Goal: Transaction & Acquisition: Subscribe to service/newsletter

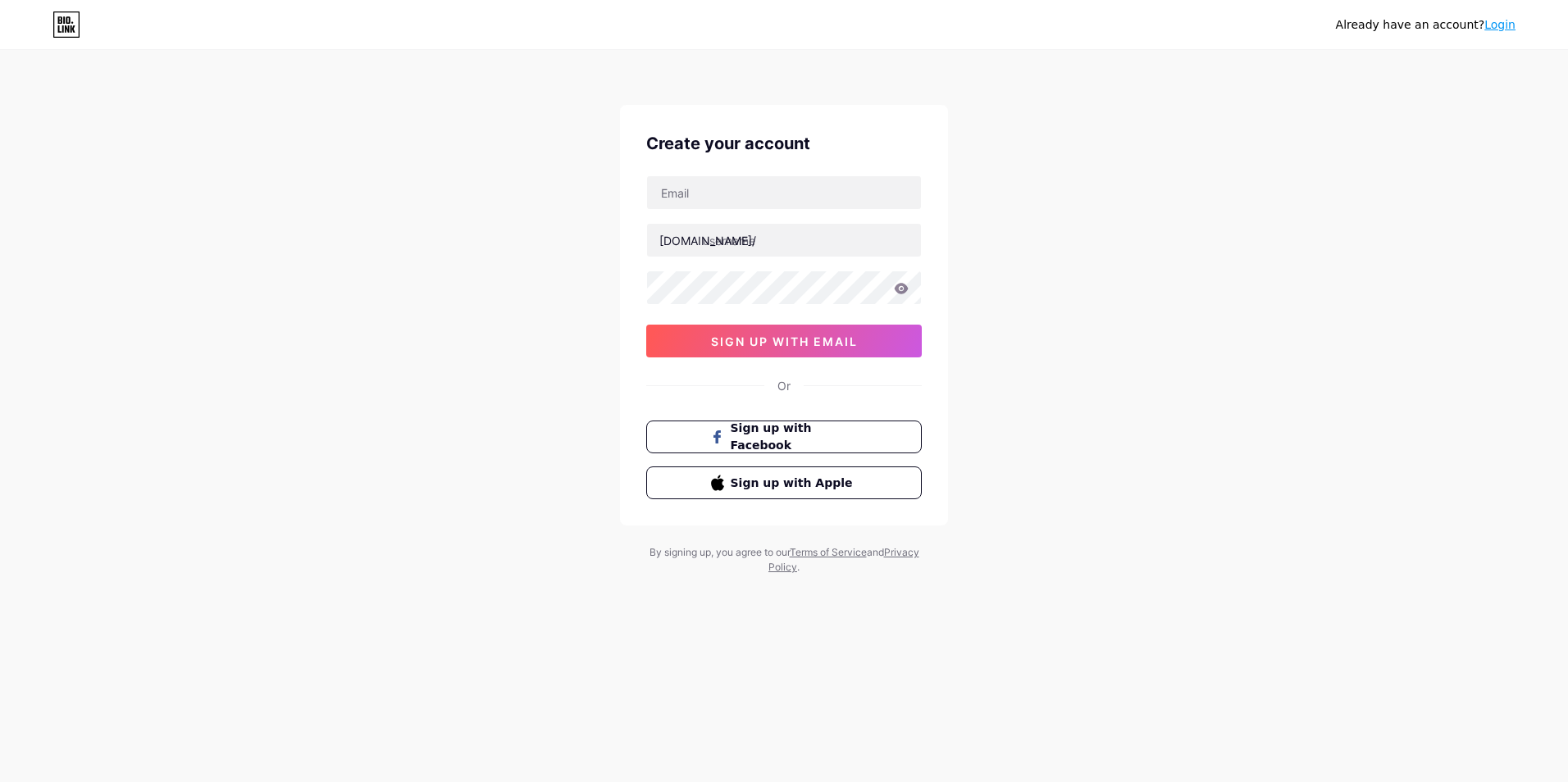
click at [776, 449] on button "Sign up with Facebook" at bounding box center [783, 436] width 275 height 33
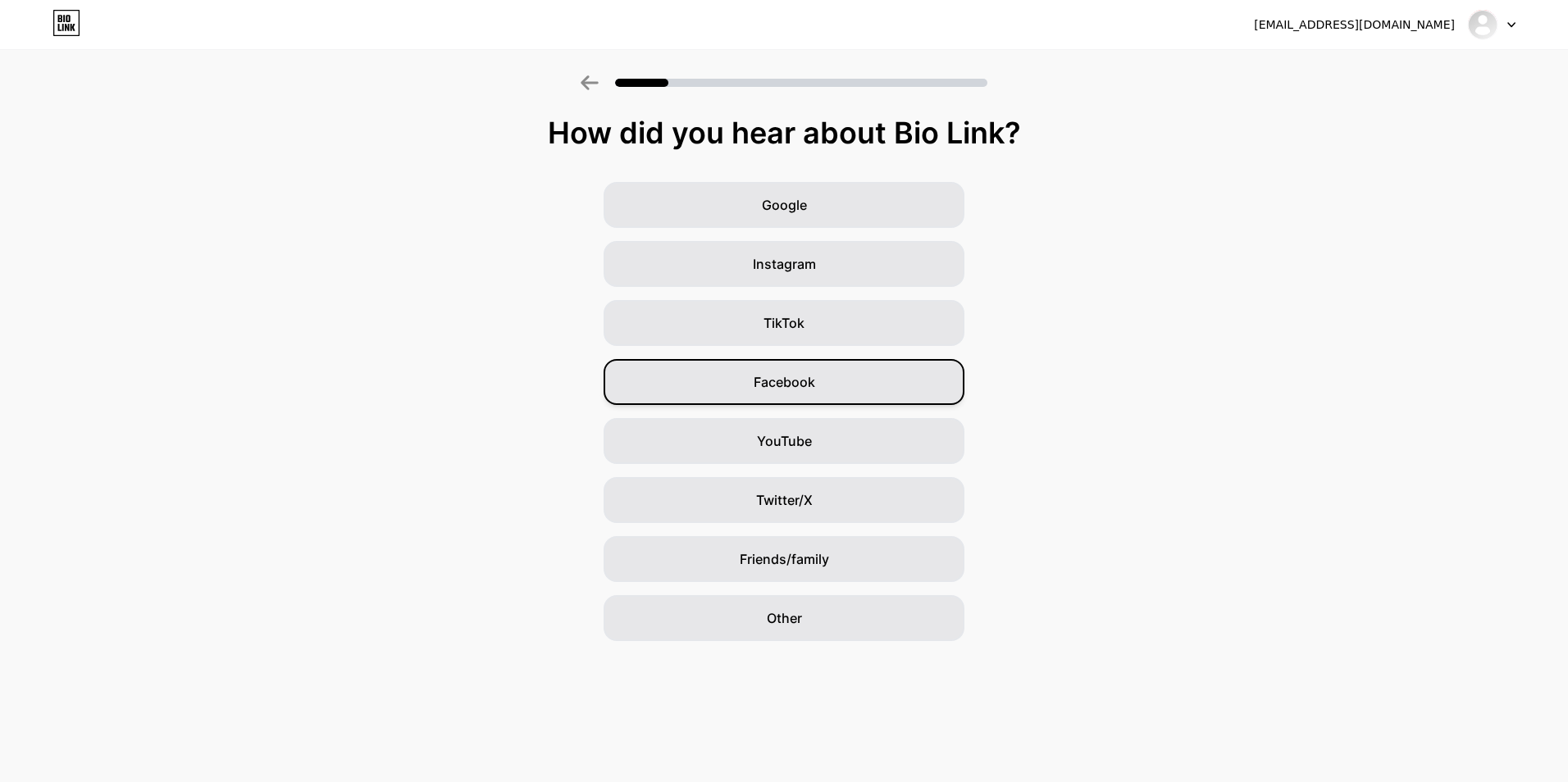
click at [807, 389] on span "Facebook" at bounding box center [785, 382] width 62 height 19
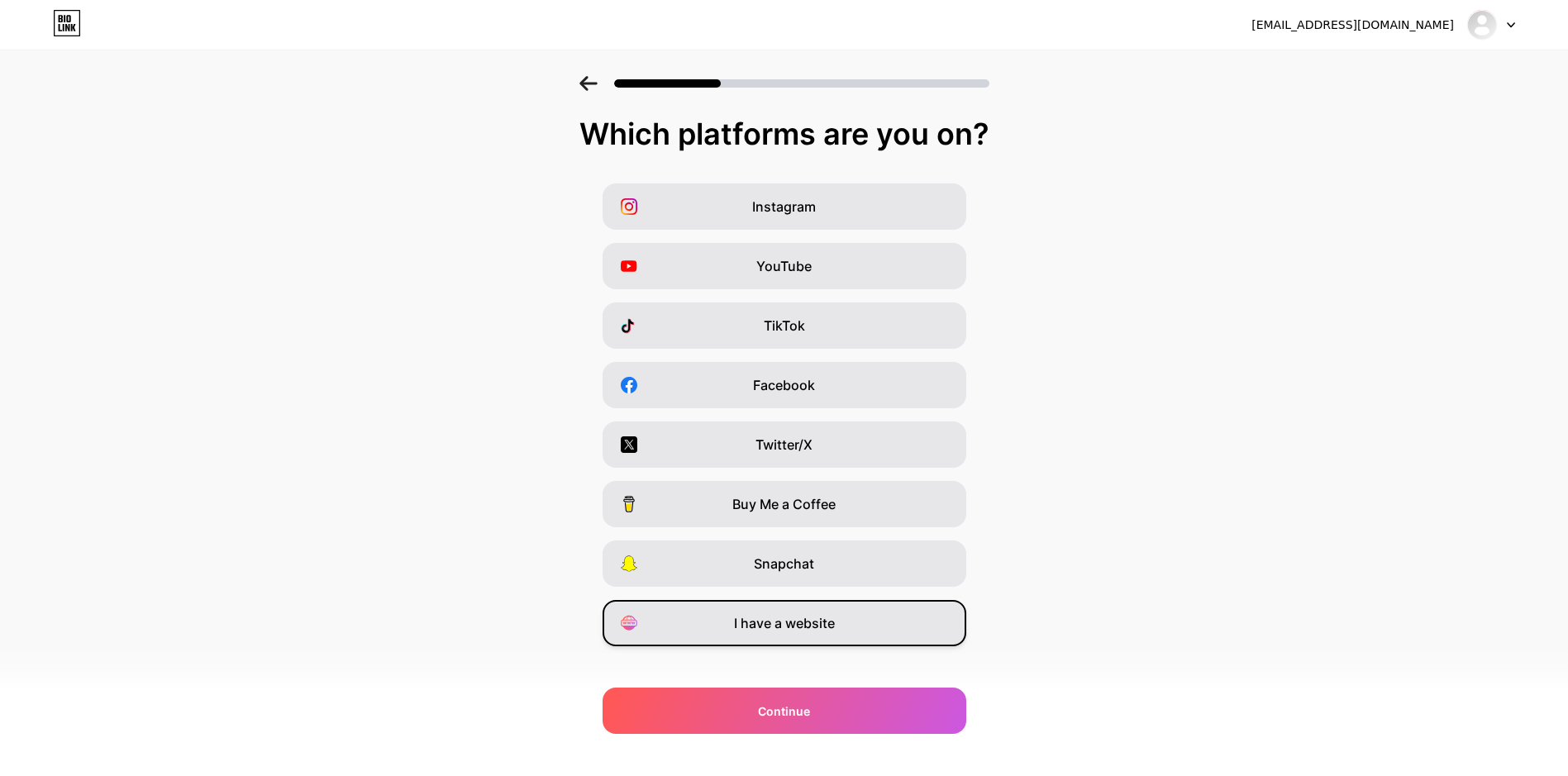
click at [817, 634] on div "I have a website" at bounding box center [784, 623] width 364 height 46
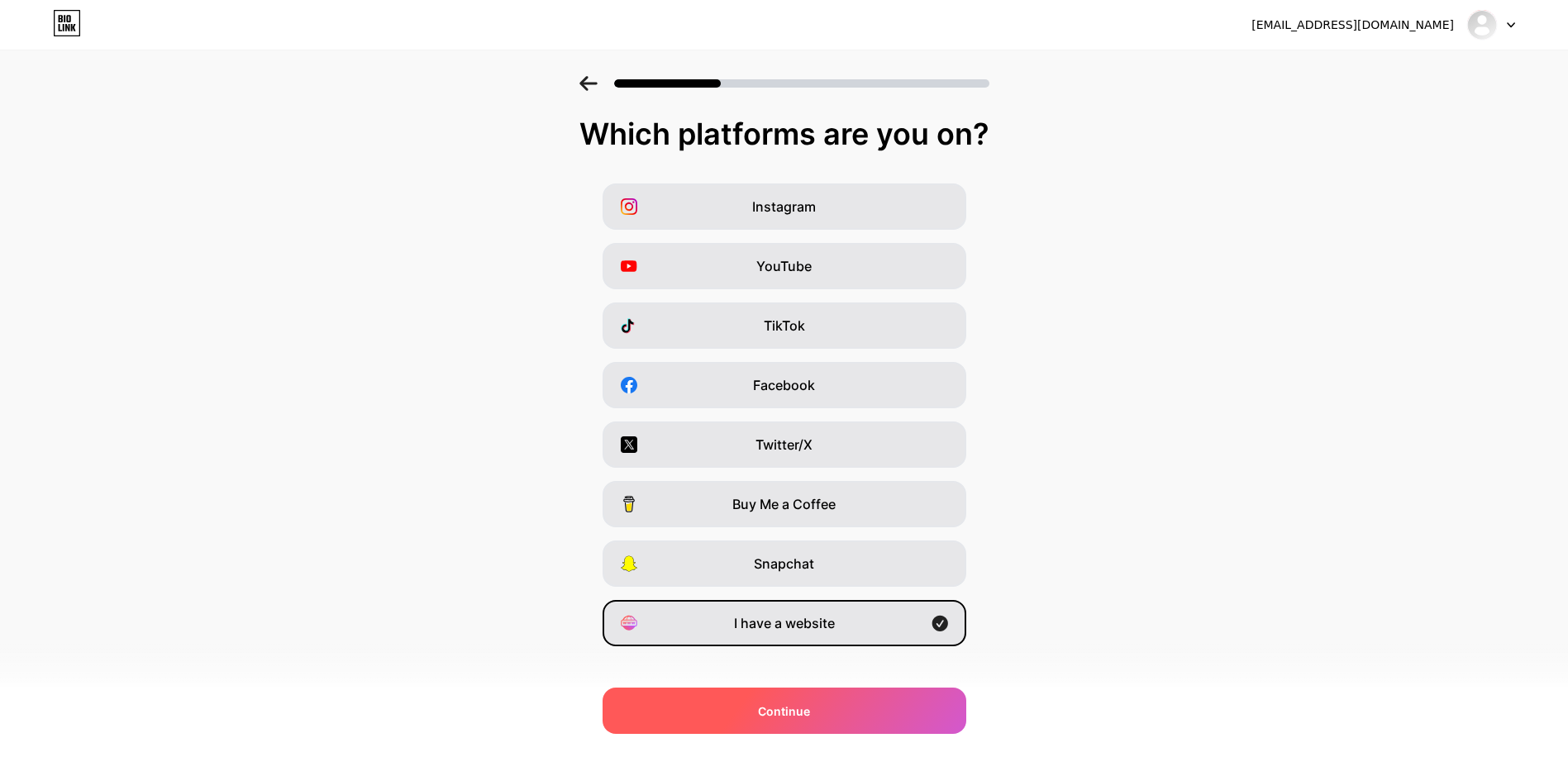
click at [841, 719] on div "Continue" at bounding box center [784, 710] width 364 height 46
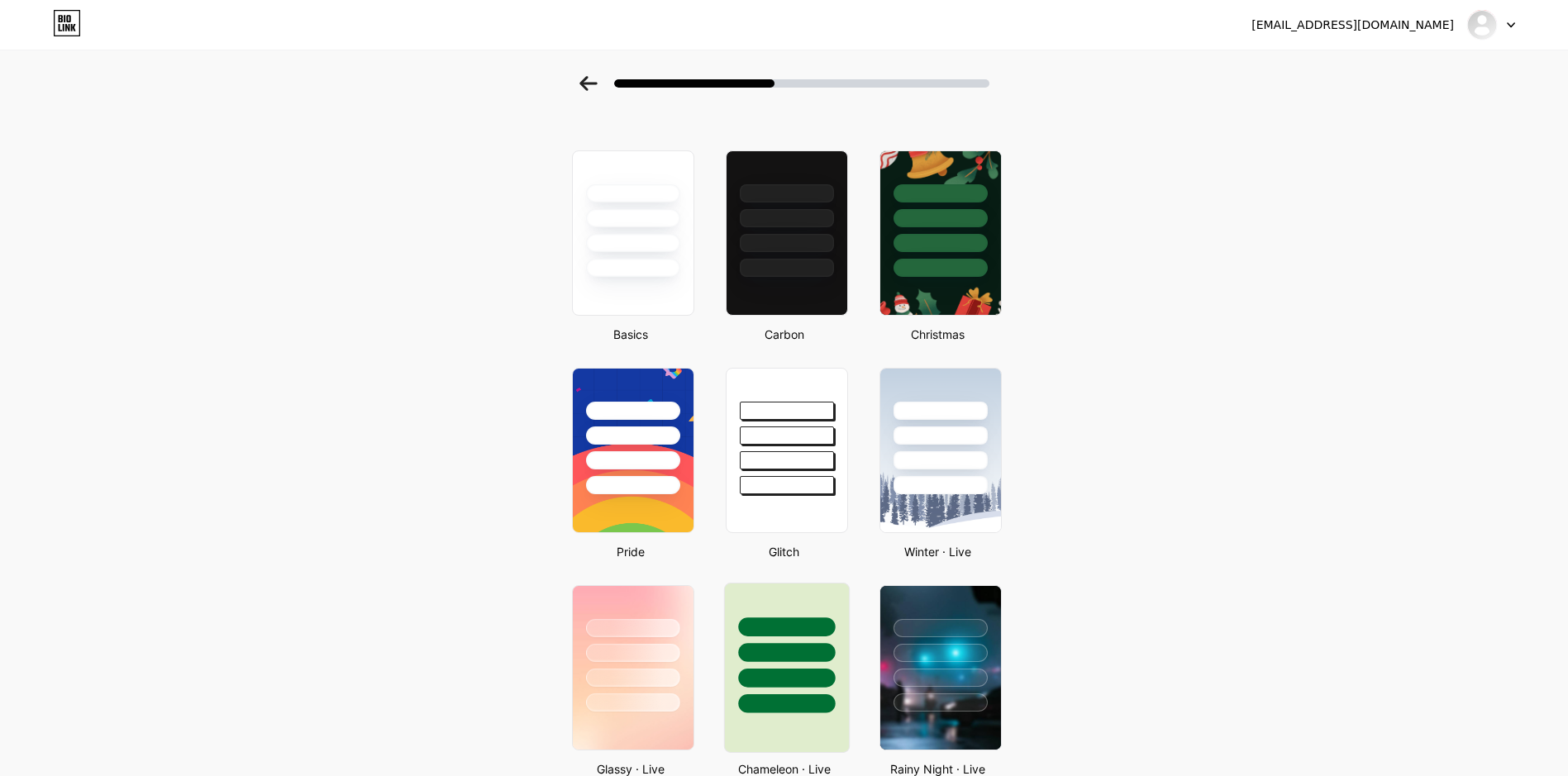
scroll to position [35, 0]
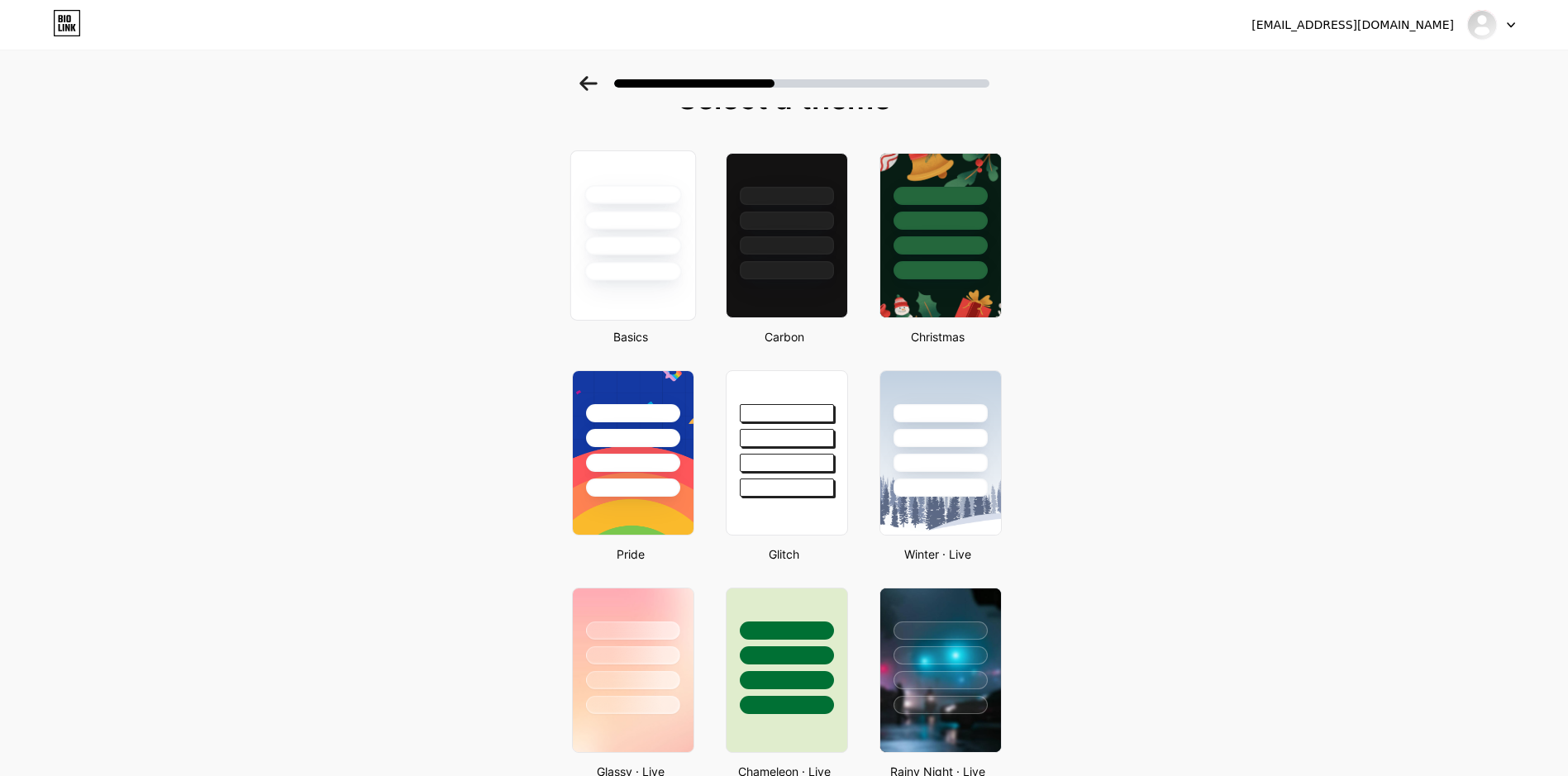
click at [675, 286] on div at bounding box center [632, 236] width 126 height 170
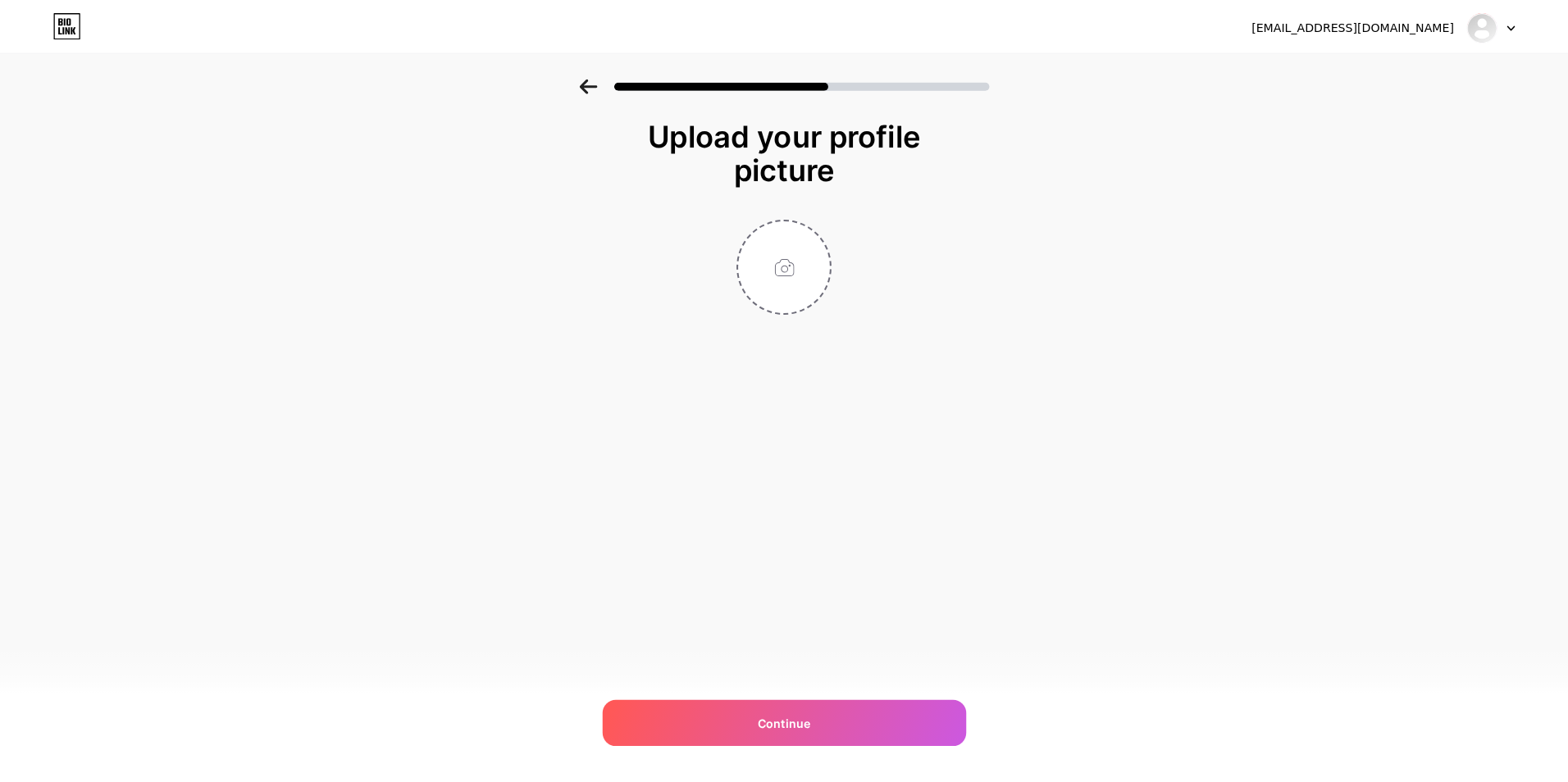
scroll to position [0, 0]
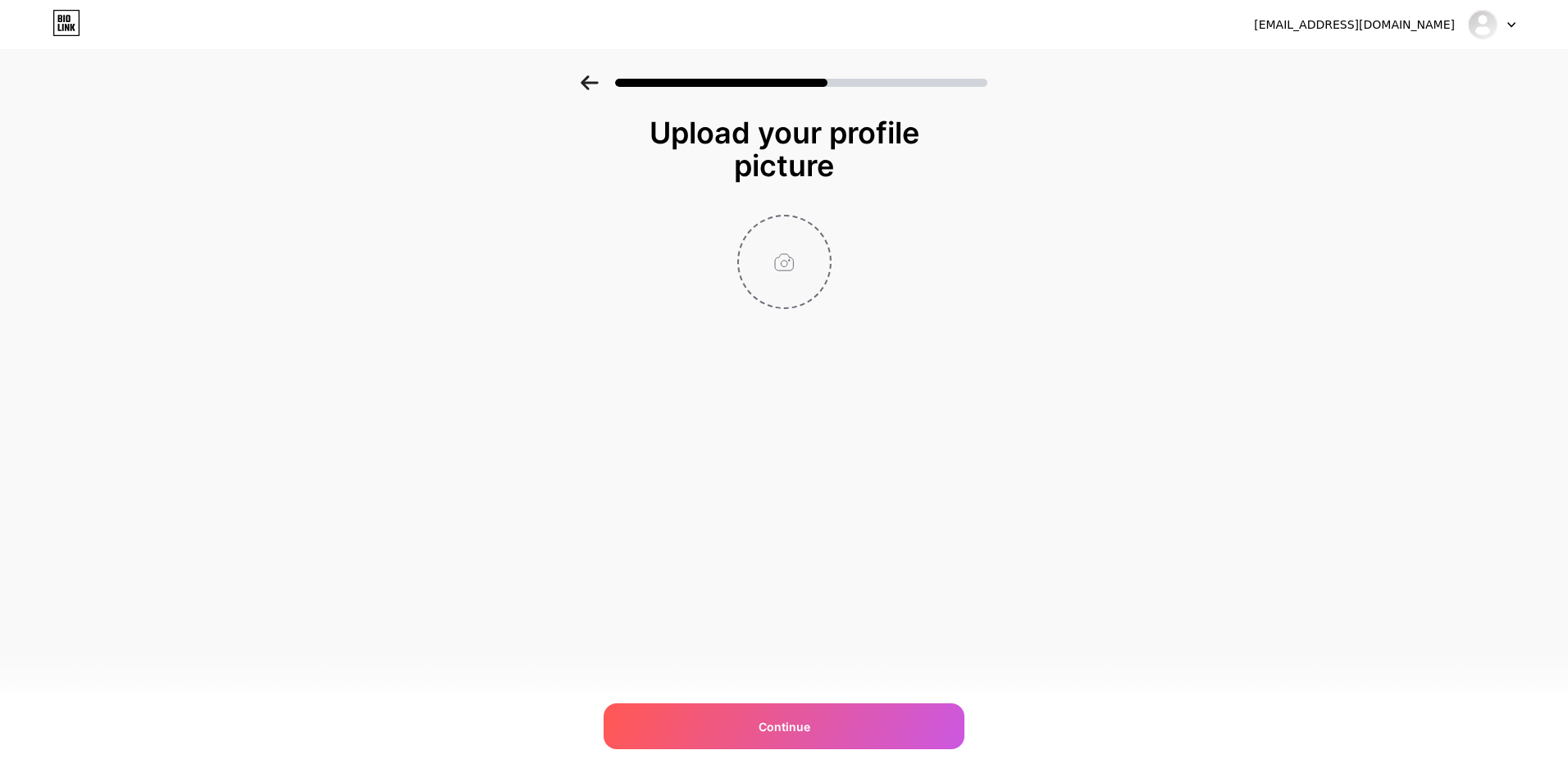
click at [778, 271] on input "file" at bounding box center [784, 261] width 91 height 91
type input "C:\fakepath\WhatsApp Image [DATE] 11.49.51 AM.jpg"
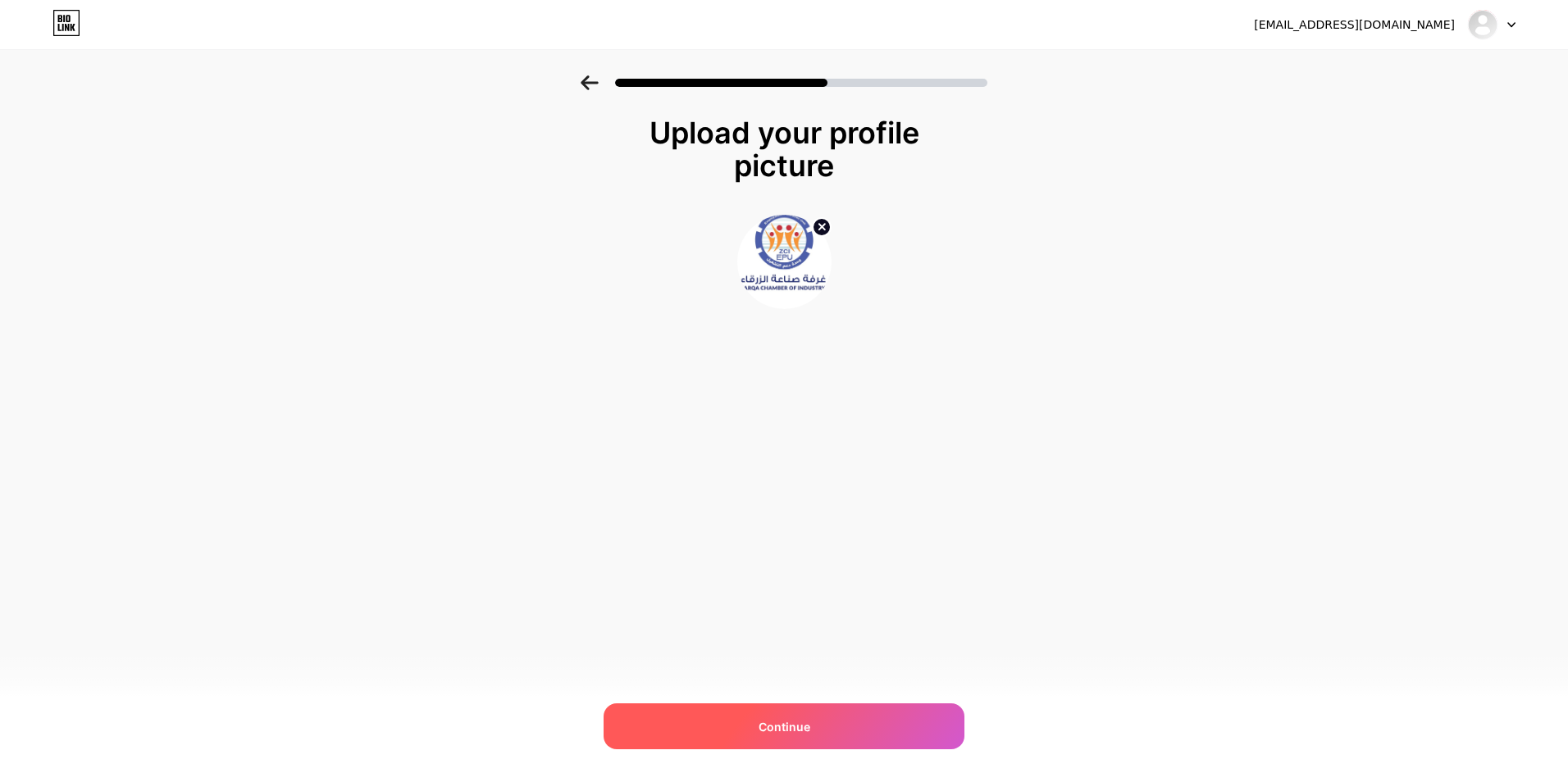
click at [839, 713] on div "Continue" at bounding box center [784, 727] width 361 height 46
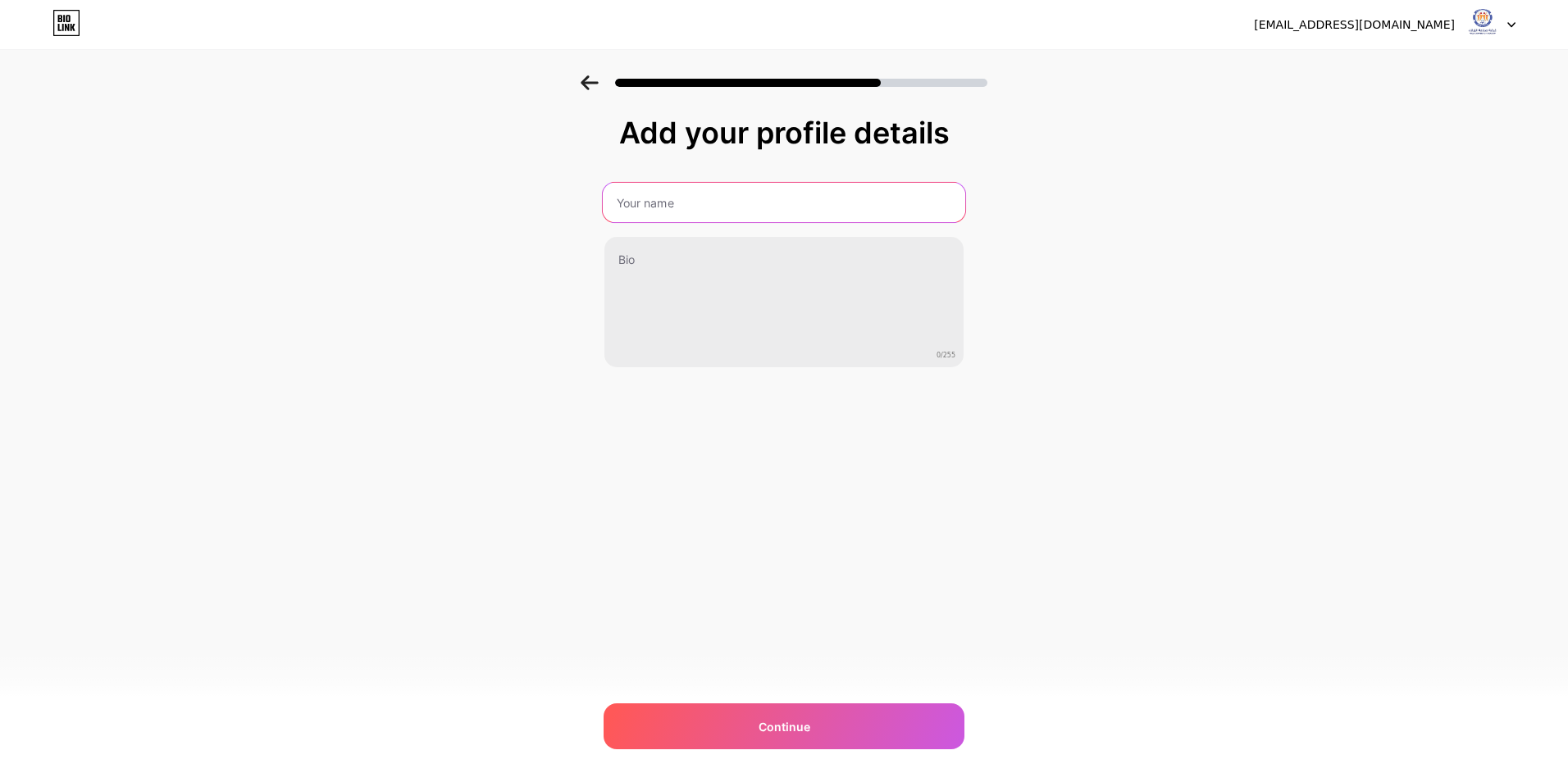
click at [663, 205] on input "text" at bounding box center [784, 202] width 363 height 40
type input "y"
type input "غرفة صناعة الزرقاء / وحدة دعم التشغيل"
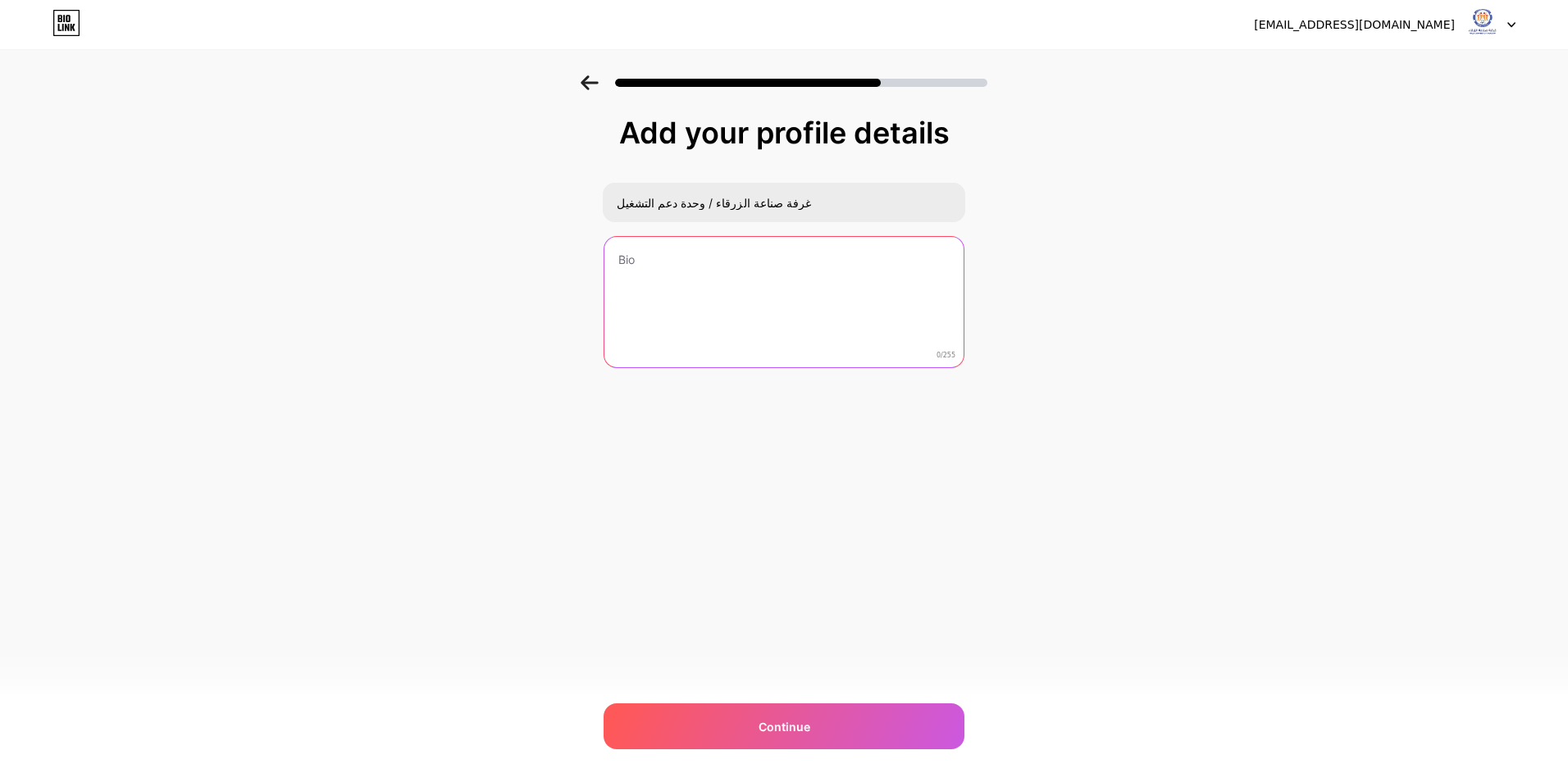
click at [661, 271] on textarea at bounding box center [784, 303] width 359 height 132
paste textarea "وحدة دعم التشغيل هي إحدى الوحدات التابعة لغرفة صناعة الزرقاء، تُعنى بتقديم خدما…"
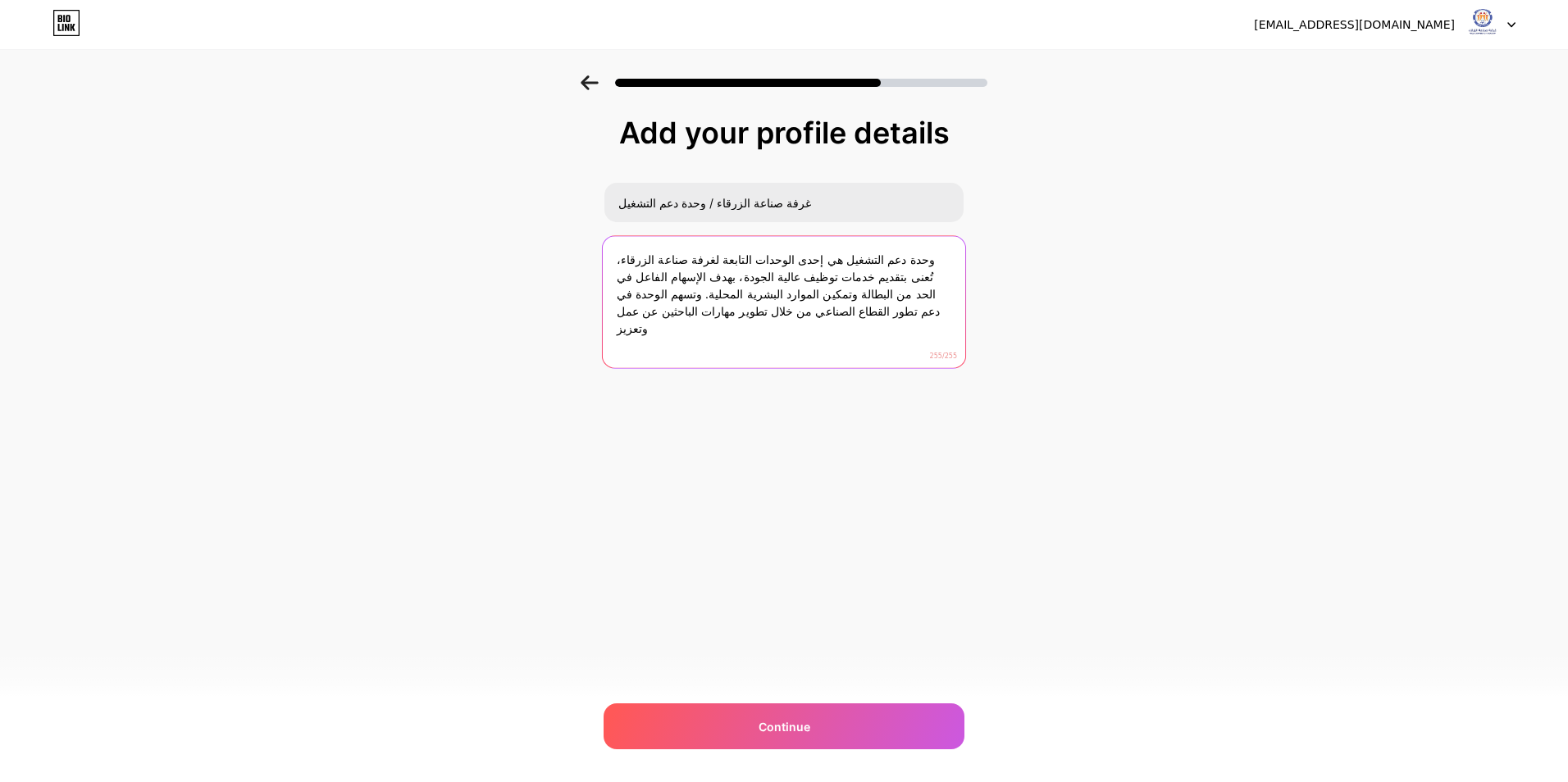
click at [704, 322] on textarea "وحدة دعم التشغيل هي إحدى الوحدات التابعة لغرفة صناعة الزرقاء، تُعنى بتقديم خدما…" at bounding box center [784, 303] width 363 height 134
click at [619, 311] on textarea "وحدة دعم التشغيل هي إحدى الوحدات التابعة لغرفة صناعة الزرقاء، تُعنى بتقديم خدما…" at bounding box center [784, 303] width 363 height 134
drag, startPoint x: 678, startPoint y: 311, endPoint x: 611, endPoint y: 313, distance: 67.0
click at [611, 313] on textarea "وحدة دعم التشغيل هي إحدى الوحدات التابعة لغرفة صناعة الزرقاء، تُعنى بتقديم خدما…" at bounding box center [784, 303] width 363 height 134
click at [616, 295] on textarea "وحدة دعم التشغيل هي إحدى الوحدات التابعة لغرفة صناعة الزرقاء، تُعنى بتقديم خدما…" at bounding box center [784, 303] width 363 height 134
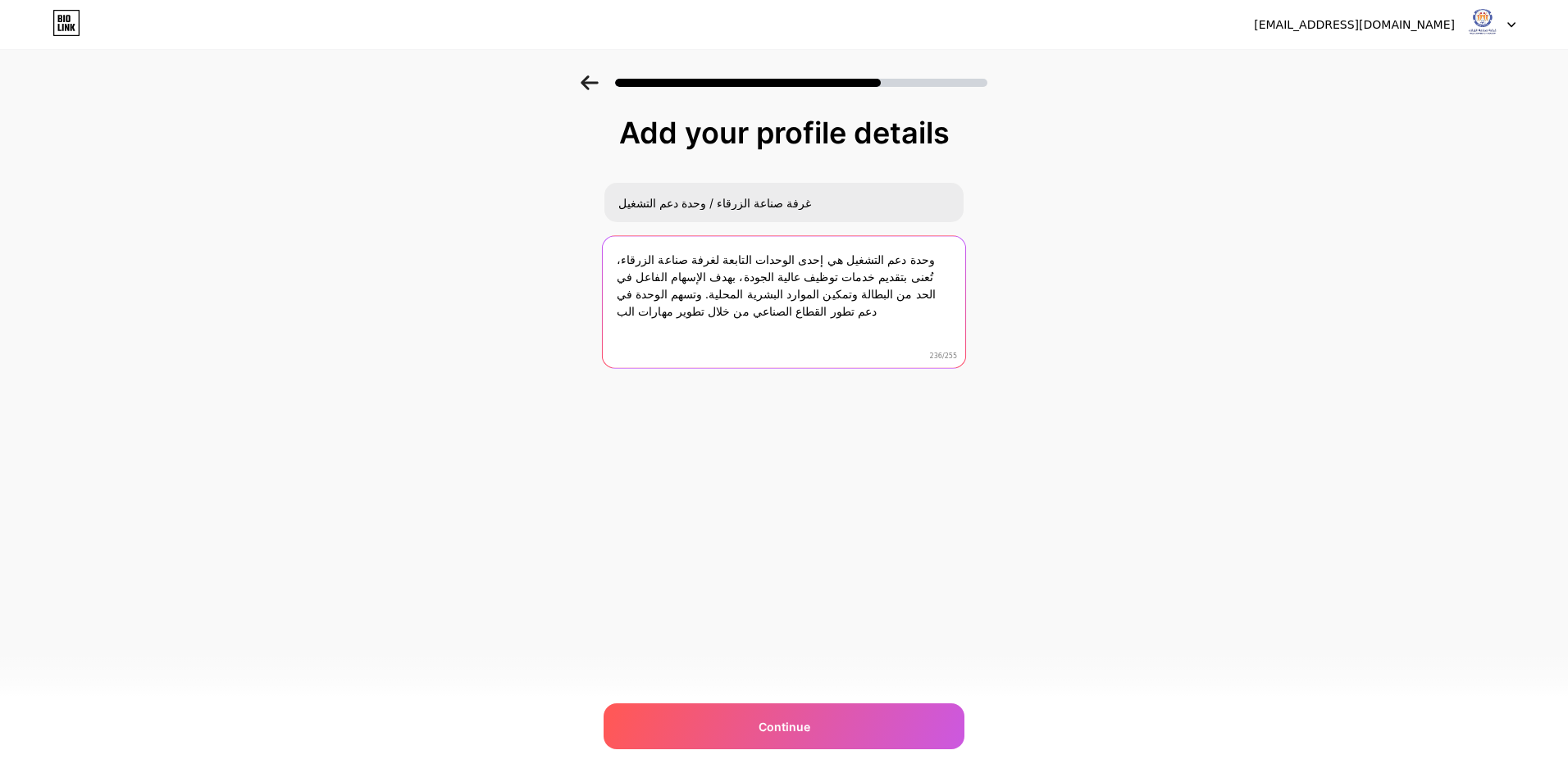
drag, startPoint x: 616, startPoint y: 295, endPoint x: 885, endPoint y: 301, distance: 269.1
click at [885, 301] on textarea "وحدة دعم التشغيل هي إحدى الوحدات التابعة لغرفة صناعة الزرقاء، تُعنى بتقديم خدما…" at bounding box center [784, 303] width 363 height 134
click at [763, 290] on textarea "وحدة دعم التشغيل هي إحدى الوحدات التابعة لغرفة صناعة الزرقاء، تُعنى بتقديم خدما…" at bounding box center [784, 303] width 363 height 134
drag, startPoint x: 613, startPoint y: 295, endPoint x: 819, endPoint y: 289, distance: 206.1
click at [819, 289] on textarea "وحدة دعم التشغيل هي إحدى الوحدات التابعة لغرفة صناعة الزرقاء، تُعنى بتقديم خدما…" at bounding box center [784, 303] width 363 height 134
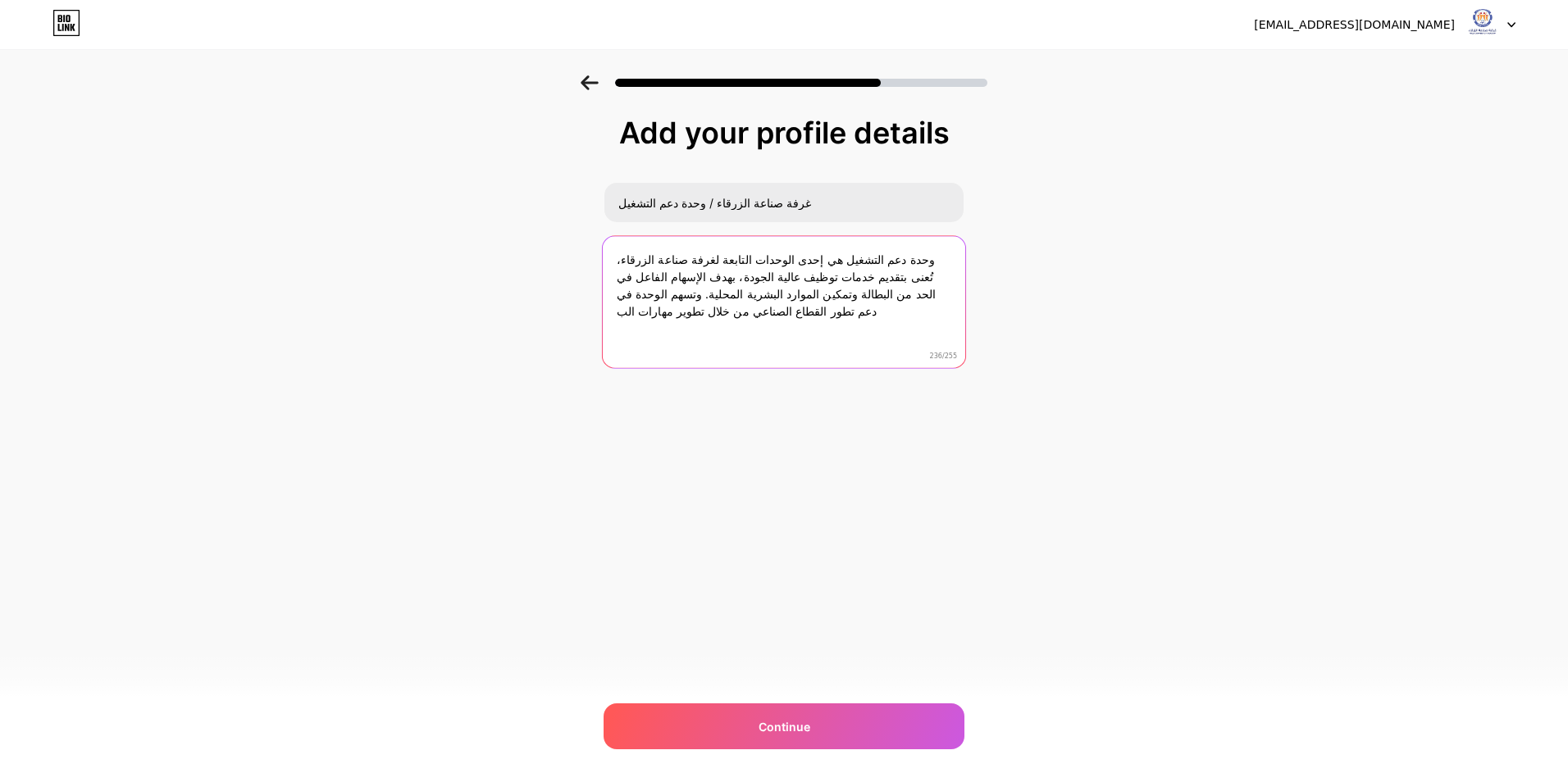
click at [718, 282] on textarea "وحدة دعم التشغيل هي إحدى الوحدات التابعة لغرفة صناعة الزرقاء، تُعنى بتقديم خدما…" at bounding box center [784, 303] width 363 height 134
drag, startPoint x: 692, startPoint y: 261, endPoint x: 790, endPoint y: 262, distance: 98.0
click at [790, 262] on textarea "وحدة دعم التشغيل هي إحدى الوحدات التابعة لغرفة صناعة الزرقاء، تُعنى بتقديم خدما…" at bounding box center [784, 303] width 363 height 134
click at [697, 312] on textarea "وحدة دعم التشغيل هي إحدى الوحدات التابعة لغرفة صناعة الزرقاء، تُعنى بتقديم خدما…" at bounding box center [784, 303] width 363 height 134
click at [656, 296] on textarea "وحدة دعم التشغيل هي إحدى الوحدات التابعة لغرفة صناعة الزرقاء، تُعنى بتقديم خدما…" at bounding box center [784, 303] width 363 height 134
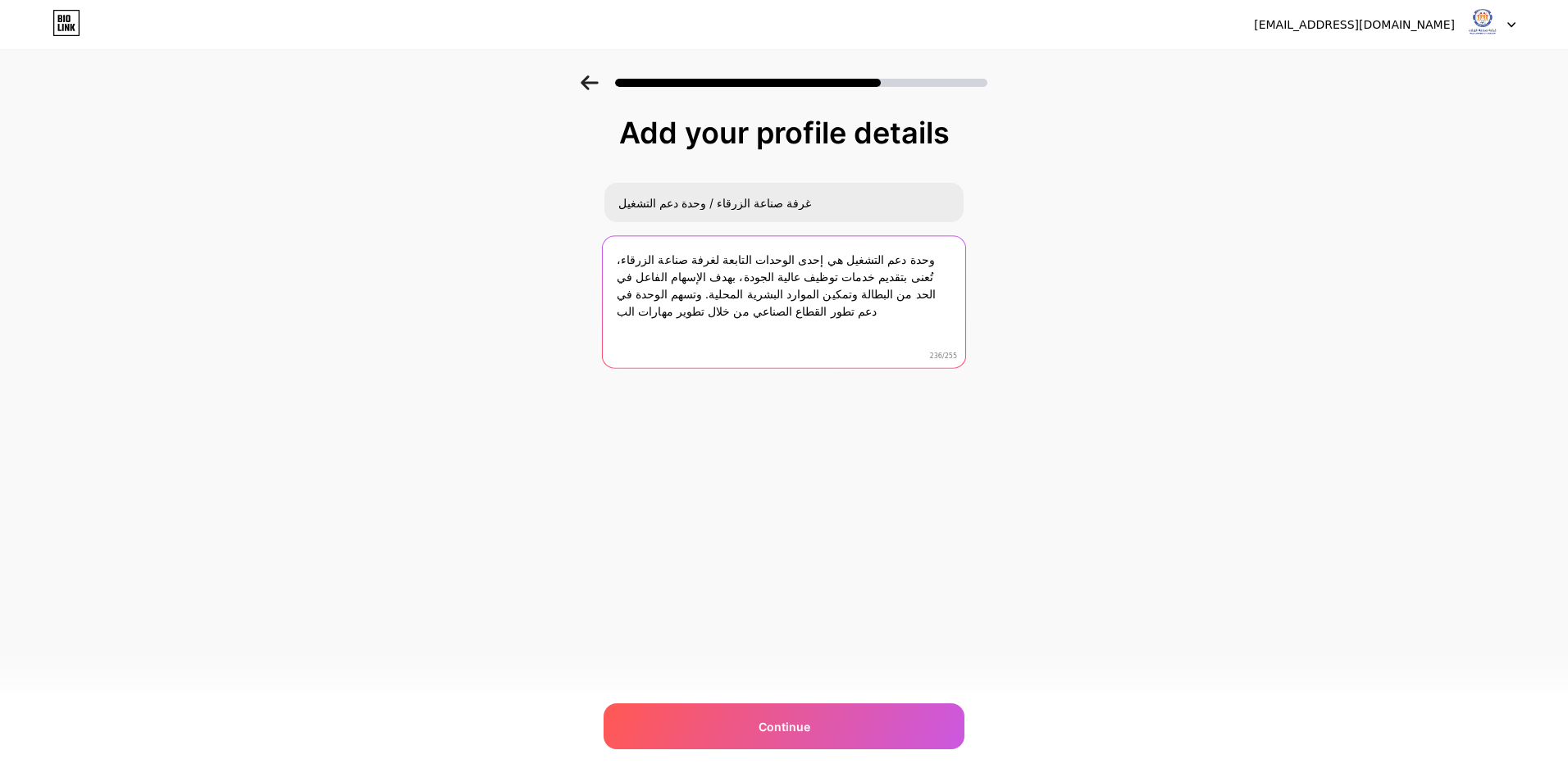
click at [656, 296] on textarea "وحدة دعم التشغيل هي إحدى الوحدات التابعة لغرفة صناعة الزرقاء، تُعنى بتقديم خدما…" at bounding box center [784, 303] width 363 height 134
paste textarea "احثين عن عمل وتعزيز"
drag, startPoint x: 691, startPoint y: 261, endPoint x: 943, endPoint y: 256, distance: 252.0
click at [943, 256] on textarea "وحدة دعم التشغيل هي إحدى الوحدات التابعة لغرفة صناعة الزرقاء، تُعنى بتقديم خدما…" at bounding box center [784, 303] width 363 height 134
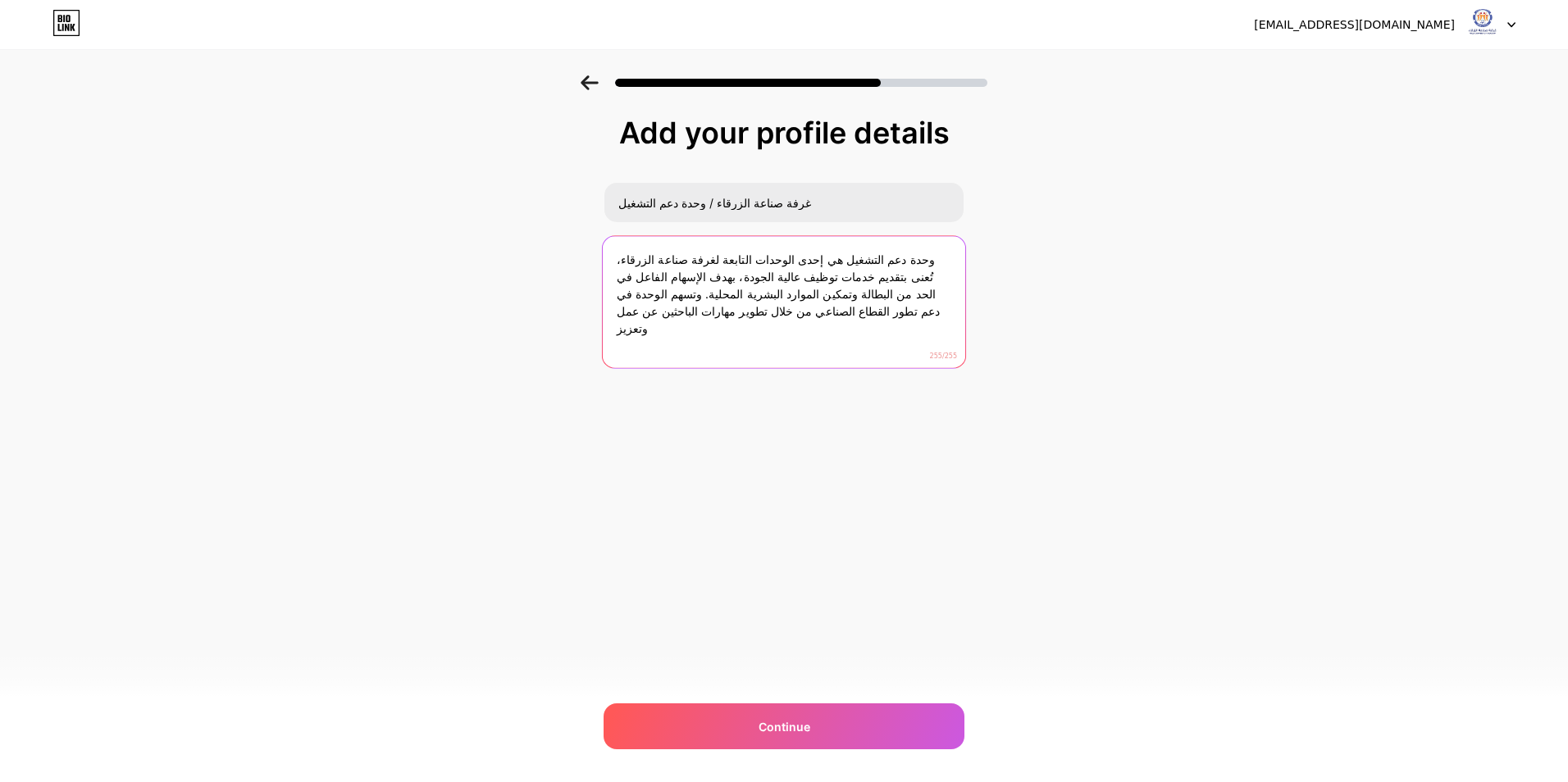
click at [694, 259] on textarea "وحدة دعم التشغيل هي إحدى الوحدات التابعة لغرفة صناعة الزرقاء، تُعنى بتقديم خدما…" at bounding box center [784, 303] width 363 height 134
drag, startPoint x: 690, startPoint y: 259, endPoint x: 937, endPoint y: 258, distance: 247.0
click at [937, 258] on textarea "وحدة دعم التشغيل هي إحدى الوحدات التابعة لغرفة صناعة الزرقاء، تُعنى بتقديم خدما…" at bounding box center [784, 303] width 363 height 134
click at [898, 334] on textarea "تُعنى بتقديم خدمات توظيف عالية الجودة، بهدف الإسهام الفاعل في الحد من البطالة و…" at bounding box center [784, 303] width 363 height 134
click at [619, 296] on textarea "تُعنى بتقديم خدمات توظيف عالية الجودة، بهدف الإسهام الفاعل في الحد من البطالة و…" at bounding box center [784, 303] width 363 height 134
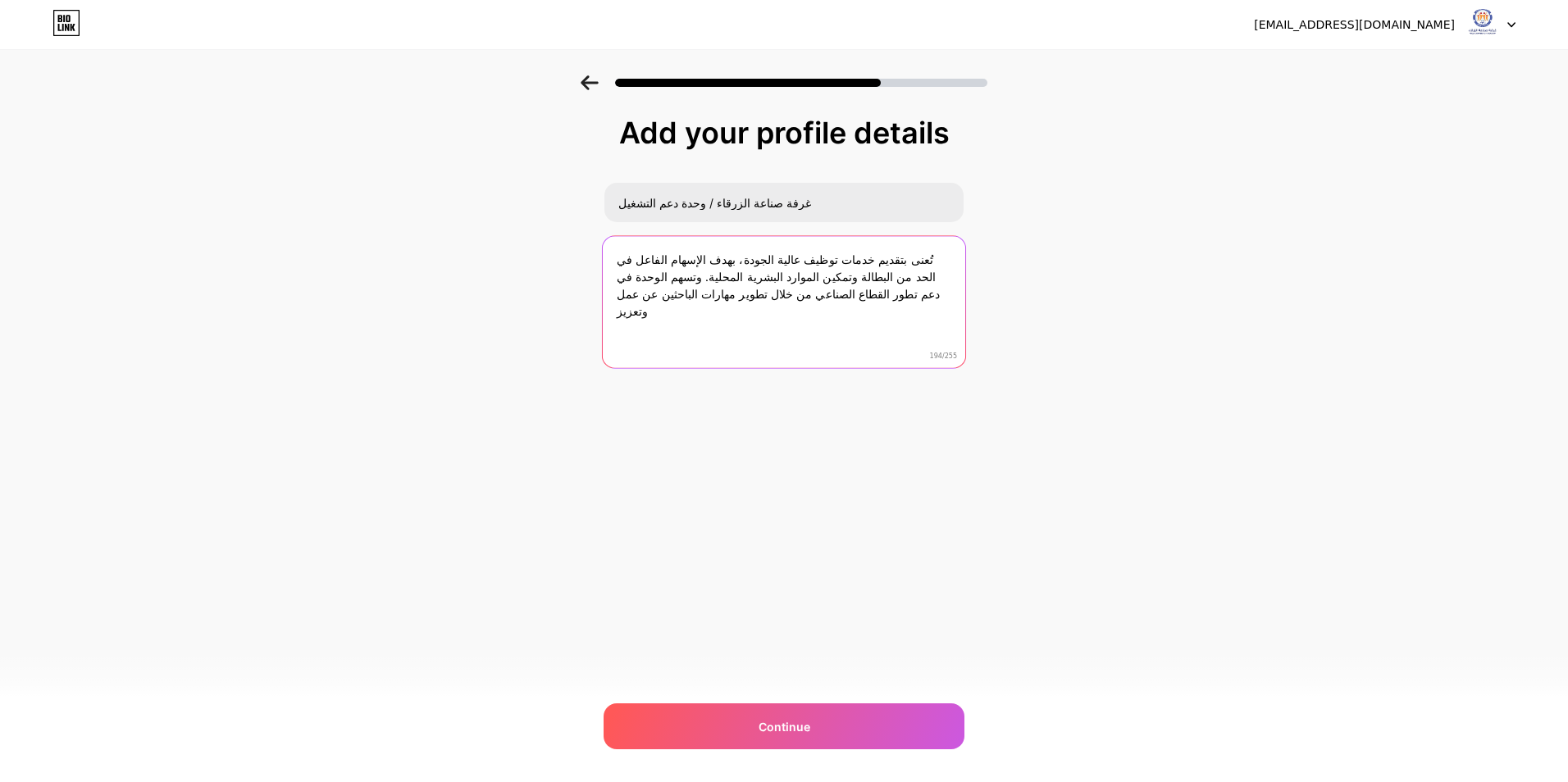
click at [748, 302] on textarea "تُعنى بتقديم خدمات توظيف عالية الجودة، بهدف الإسهام الفاعل في الحد من البطالة و…" at bounding box center [784, 303] width 363 height 134
drag, startPoint x: 743, startPoint y: 293, endPoint x: 667, endPoint y: 279, distance: 77.3
click at [667, 279] on textarea "تُعنى بتقديم خدمات توظيف عالية الجودة، بهدف الإسهام الفاعل في الحد من البطالة و…" at bounding box center [784, 303] width 363 height 134
type textarea "تُعنى بتقديم خدمات توظيف عالية الجودة، بهدف الإسهام الفاعل في الحد من البطالة و…"
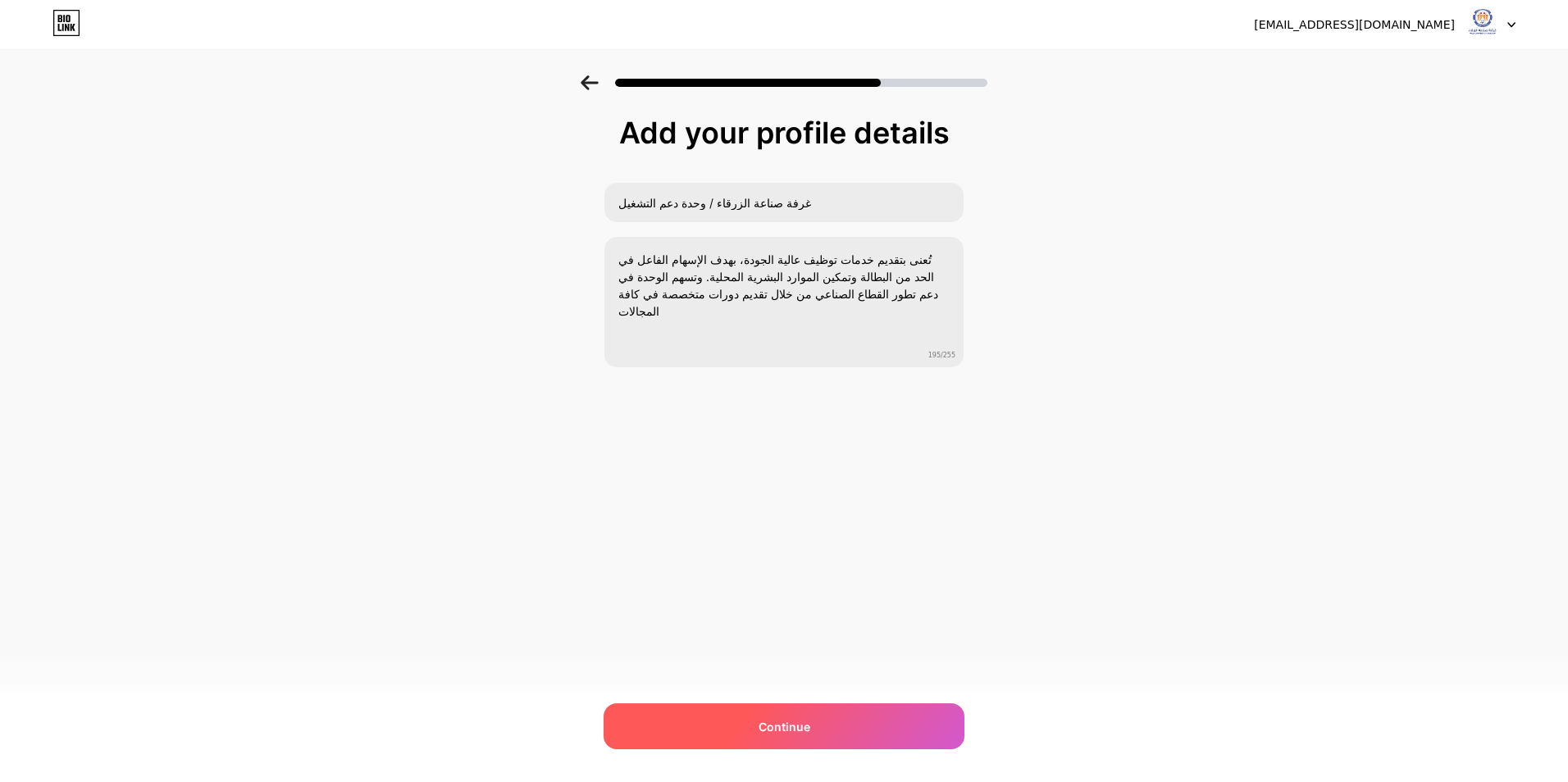
click at [757, 725] on div "Continue" at bounding box center [784, 727] width 361 height 46
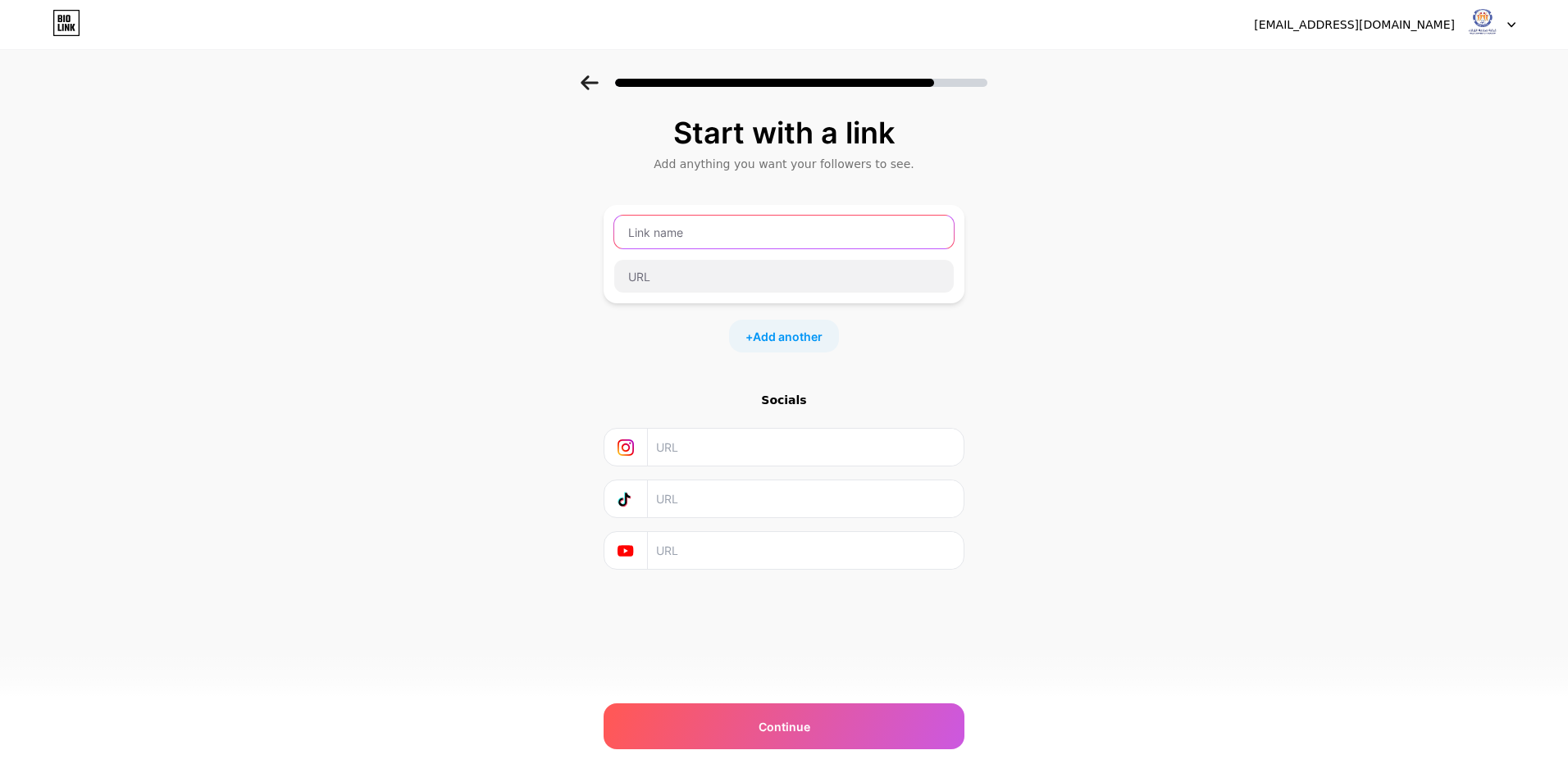
click at [656, 239] on input "text" at bounding box center [784, 231] width 340 height 33
type input "w"
type input "t"
type input "ف"
type input "FACEBOOK"
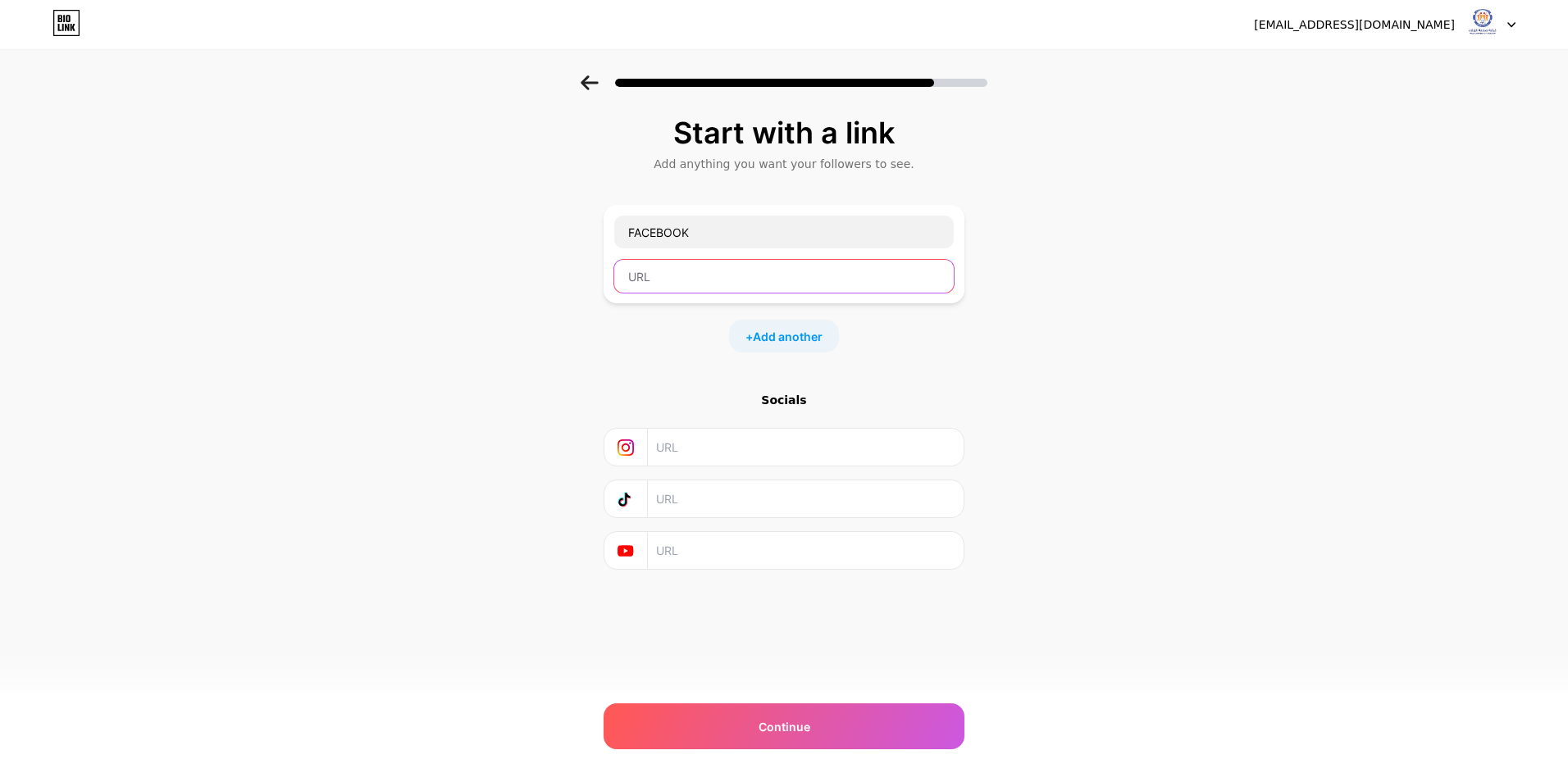
click at [684, 274] on input "text" at bounding box center [784, 275] width 340 height 33
paste input "[URL][DOMAIN_NAME]"
type input "[URL][DOMAIN_NAME]"
click at [748, 449] on input "text" at bounding box center [805, 447] width 297 height 37
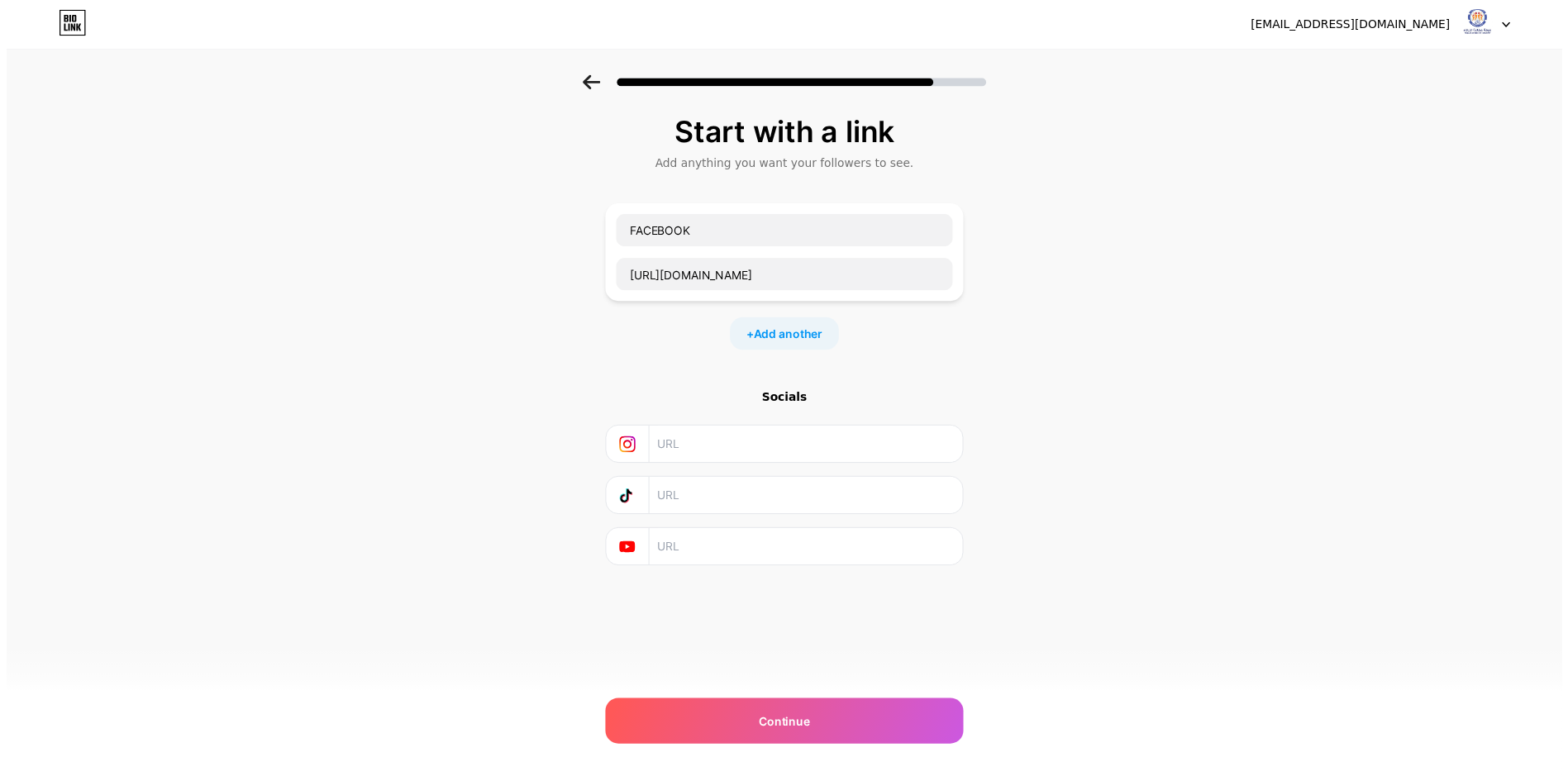
scroll to position [0, 0]
click at [800, 339] on span "Add another" at bounding box center [794, 340] width 70 height 18
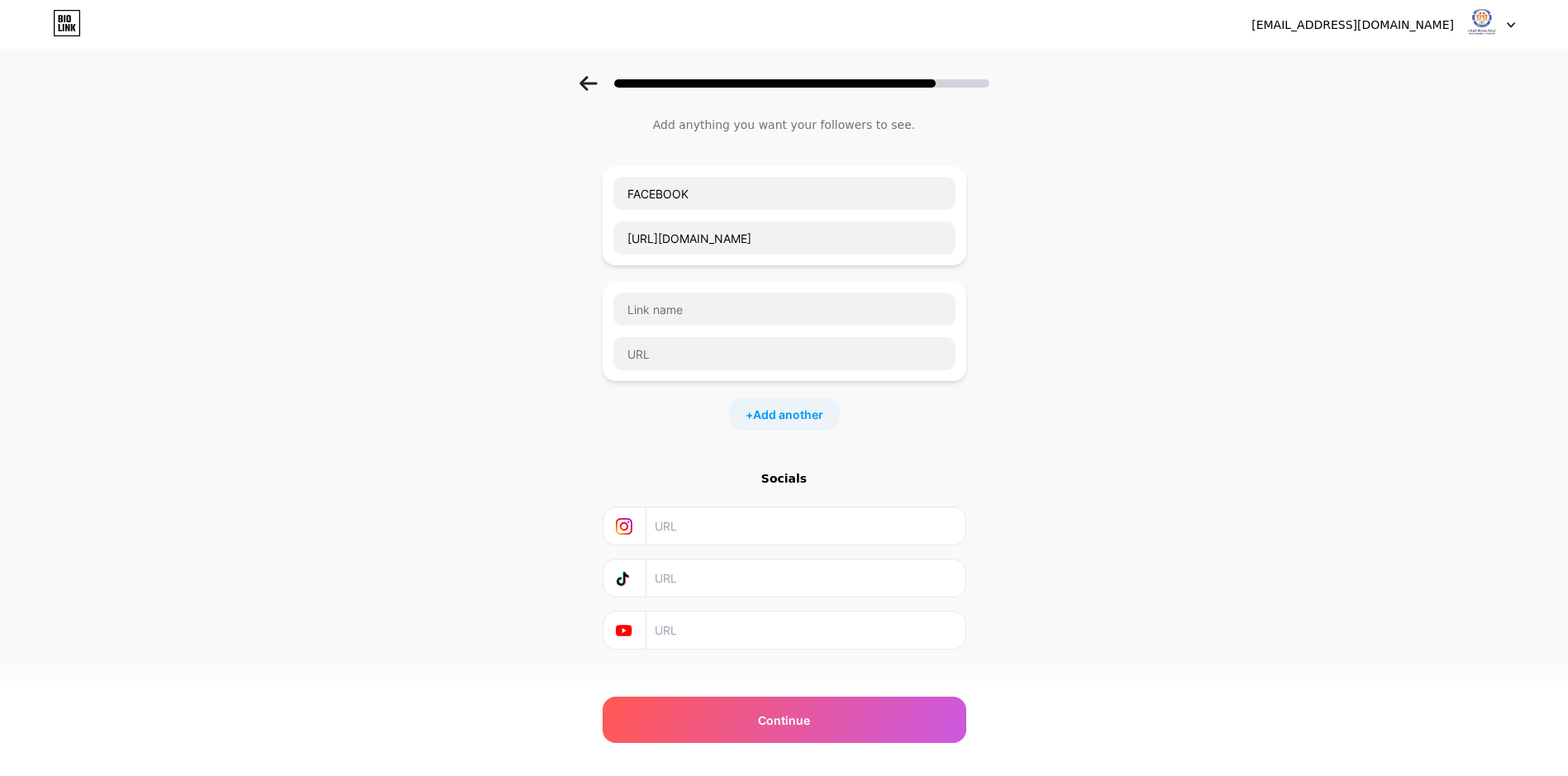
scroll to position [63, 0]
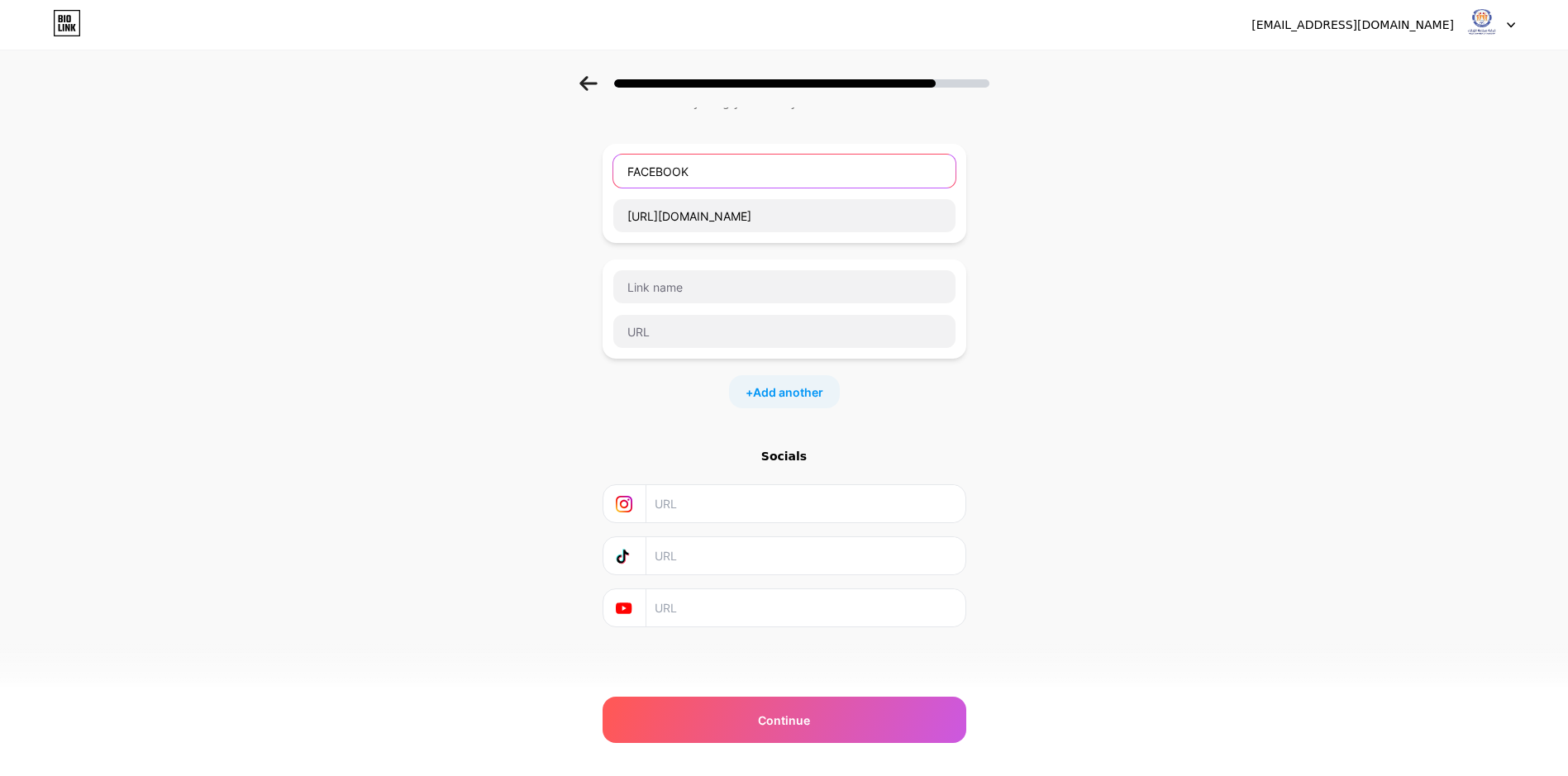
click at [707, 165] on input "FACEBOOK" at bounding box center [785, 170] width 342 height 33
click at [683, 290] on input "text" at bounding box center [785, 286] width 342 height 33
type input "l"
type input "Linkedin"
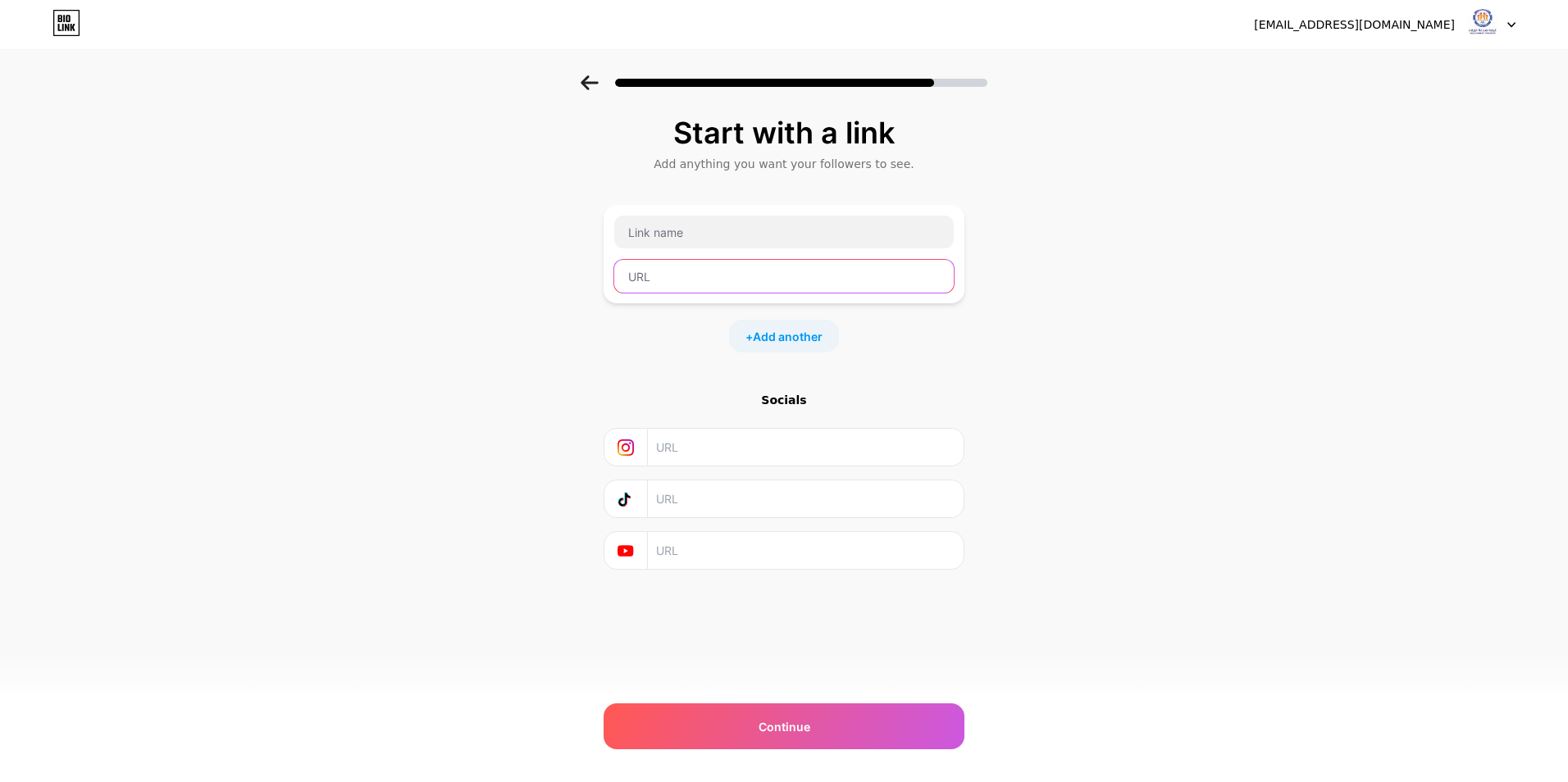
click at [675, 271] on input "text" at bounding box center [784, 275] width 340 height 33
paste input "https://www.linkedin.com/company/zarqa-chamber-of-industry/"
type input "https://www.linkedin.com/company/zarqa-chamber-of-industry/"
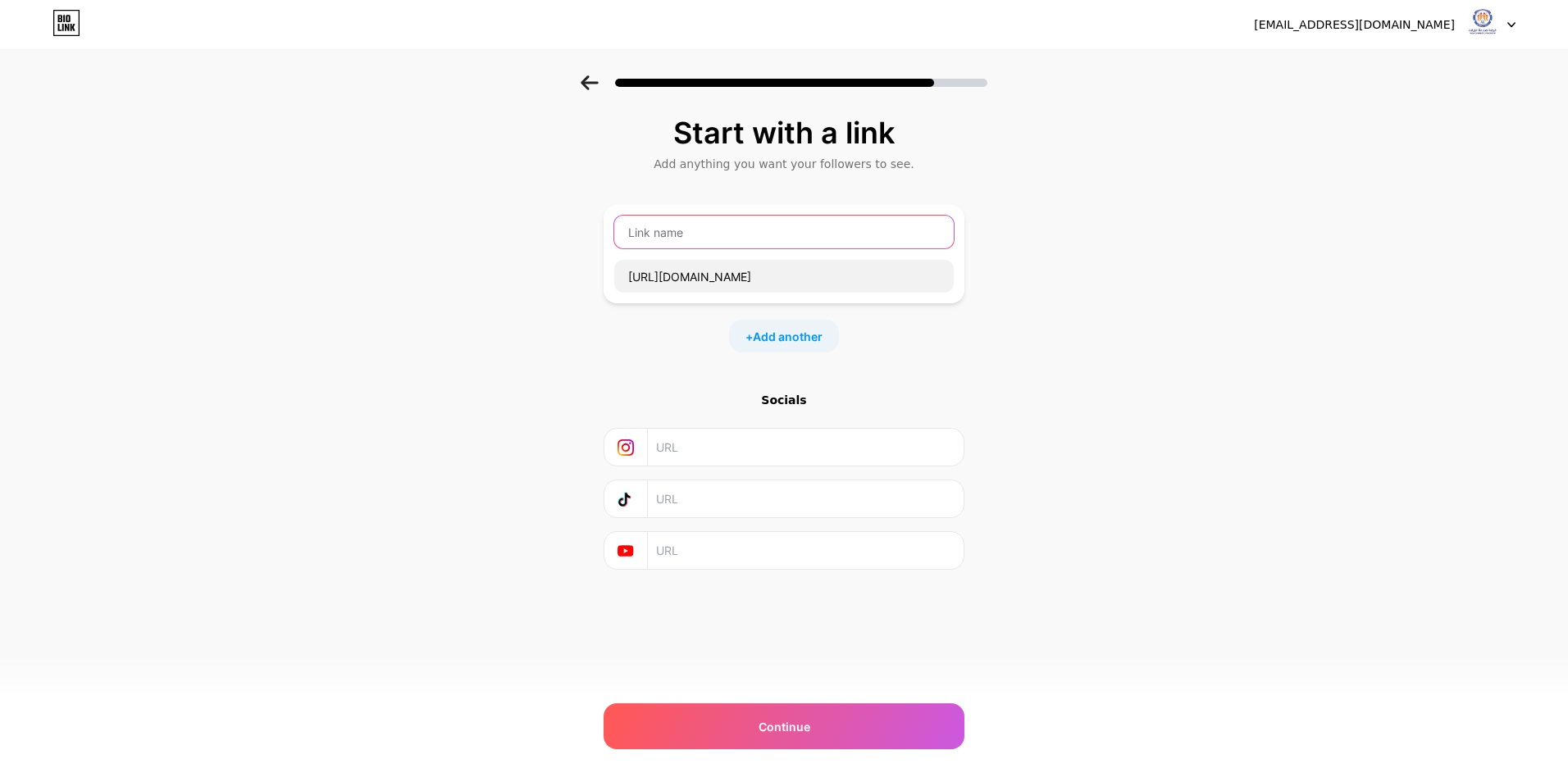
click at [692, 232] on input "text" at bounding box center [784, 231] width 340 height 33
type input "l"
type input "LinkedIn"
click at [786, 343] on span "Add another" at bounding box center [788, 337] width 70 height 18
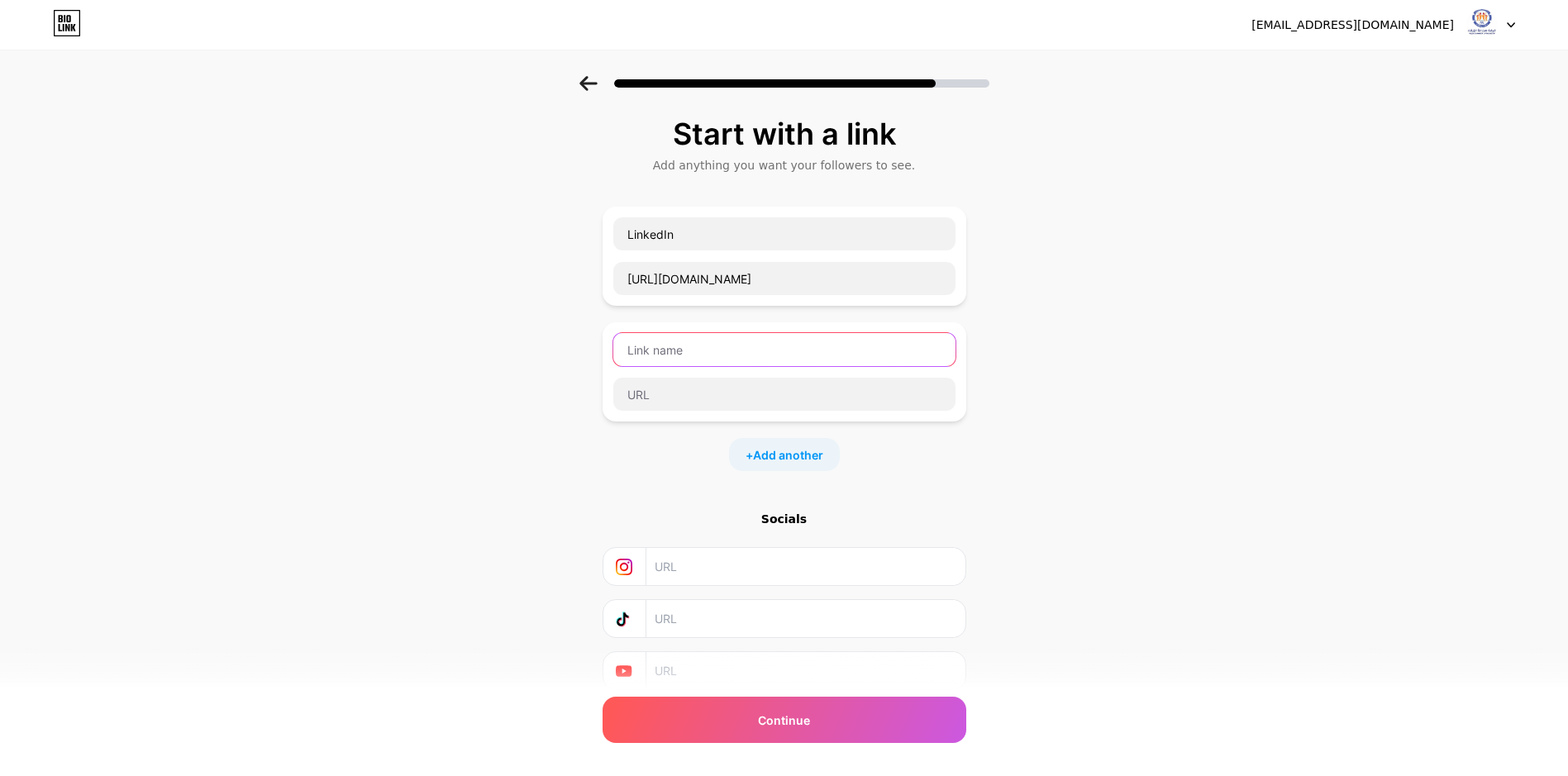
click at [707, 346] on input "text" at bounding box center [785, 349] width 342 height 33
type input "f"
type input "Facebook"
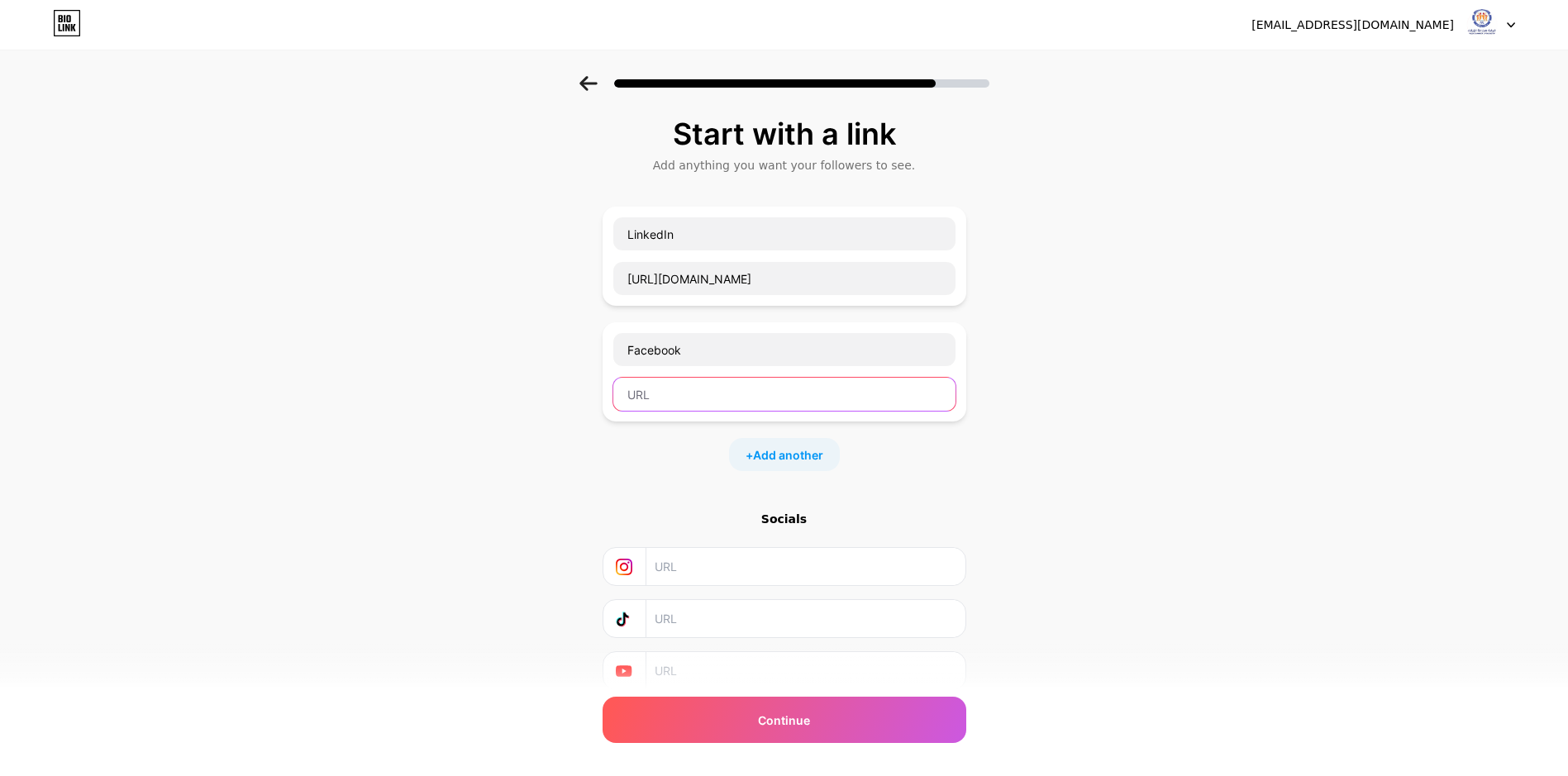
click at [711, 403] on input "text" at bounding box center [785, 394] width 342 height 33
paste input "[URL][DOMAIN_NAME]"
type input "[URL][DOMAIN_NAME]"
click at [808, 459] on span "Add another" at bounding box center [788, 455] width 70 height 18
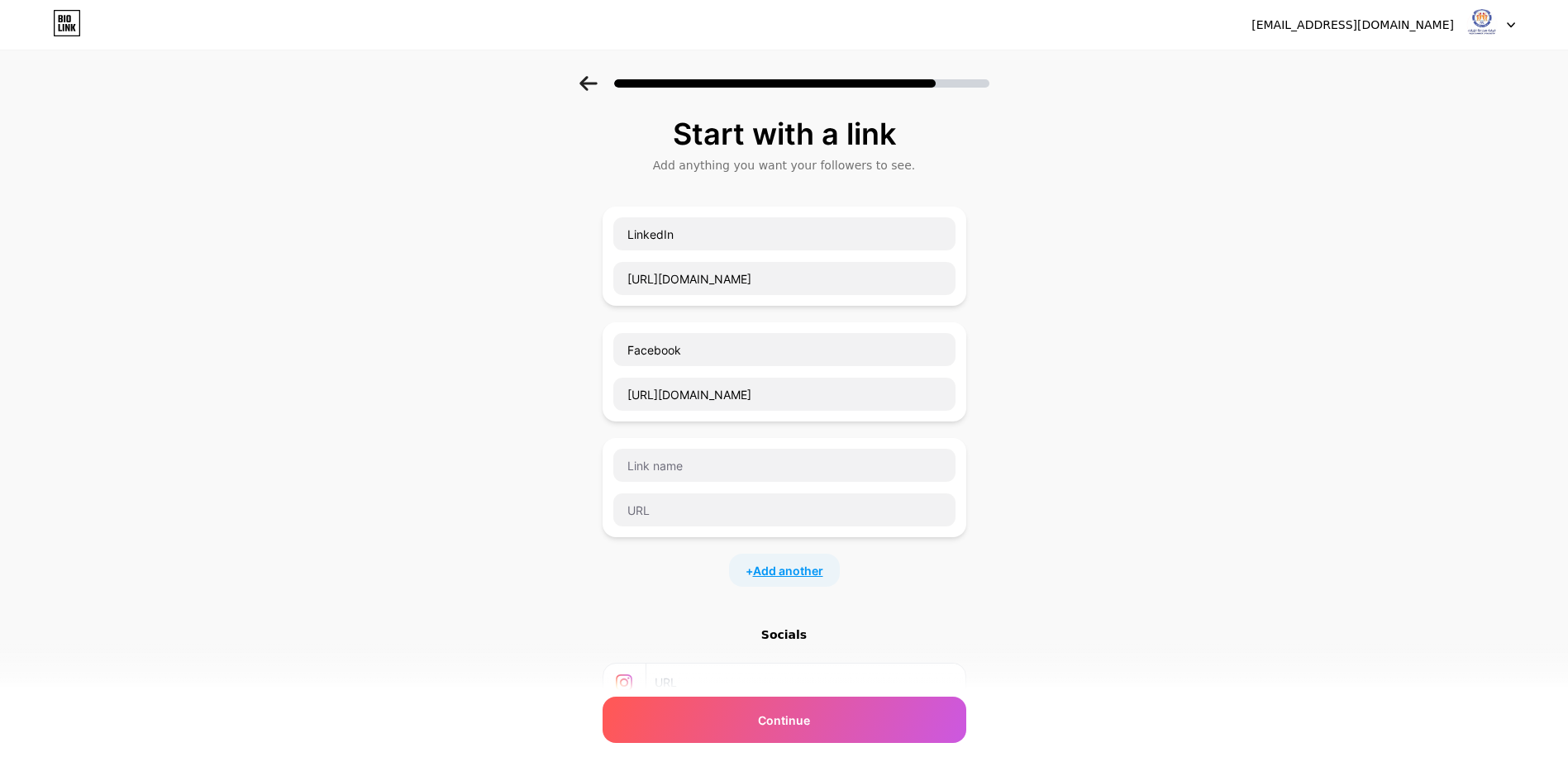
scroll to position [0, 0]
click at [783, 465] on input "text" at bounding box center [785, 465] width 342 height 33
click at [683, 505] on input "text" at bounding box center [785, 509] width 342 height 33
paste input "https://whatsapp.com/channel/0029VanG24sCnA7rGZt1ZQ1w"
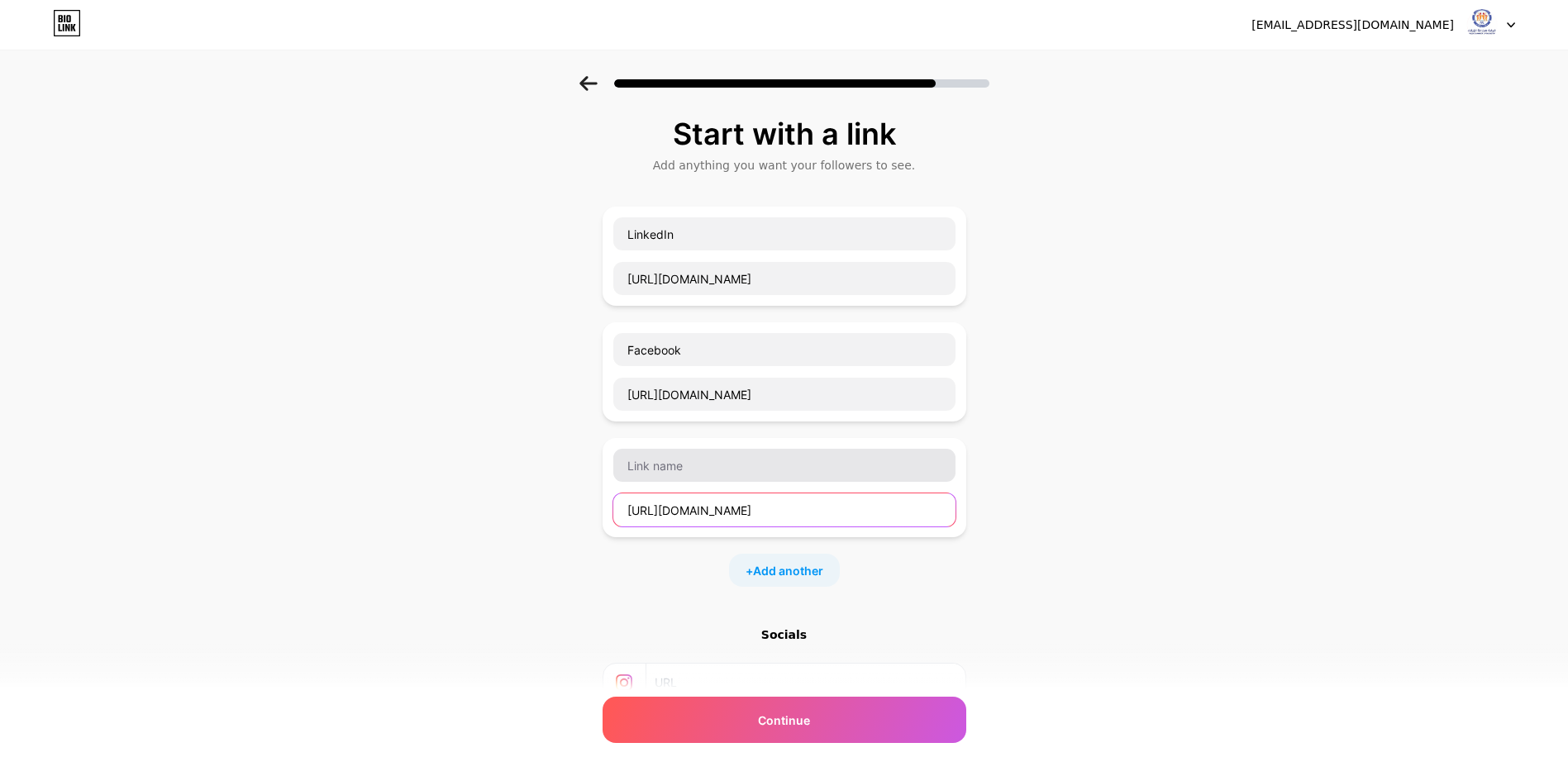
type input "https://whatsapp.com/channel/0029VanG24sCnA7rGZt1ZQ1w"
click at [692, 473] on input "text" at bounding box center [785, 465] width 342 height 33
type input "WhatsApp"
click at [1070, 517] on div "Start with a link Add anything you want your followers to see. LinkedIn https:/…" at bounding box center [784, 482] width 1568 height 812
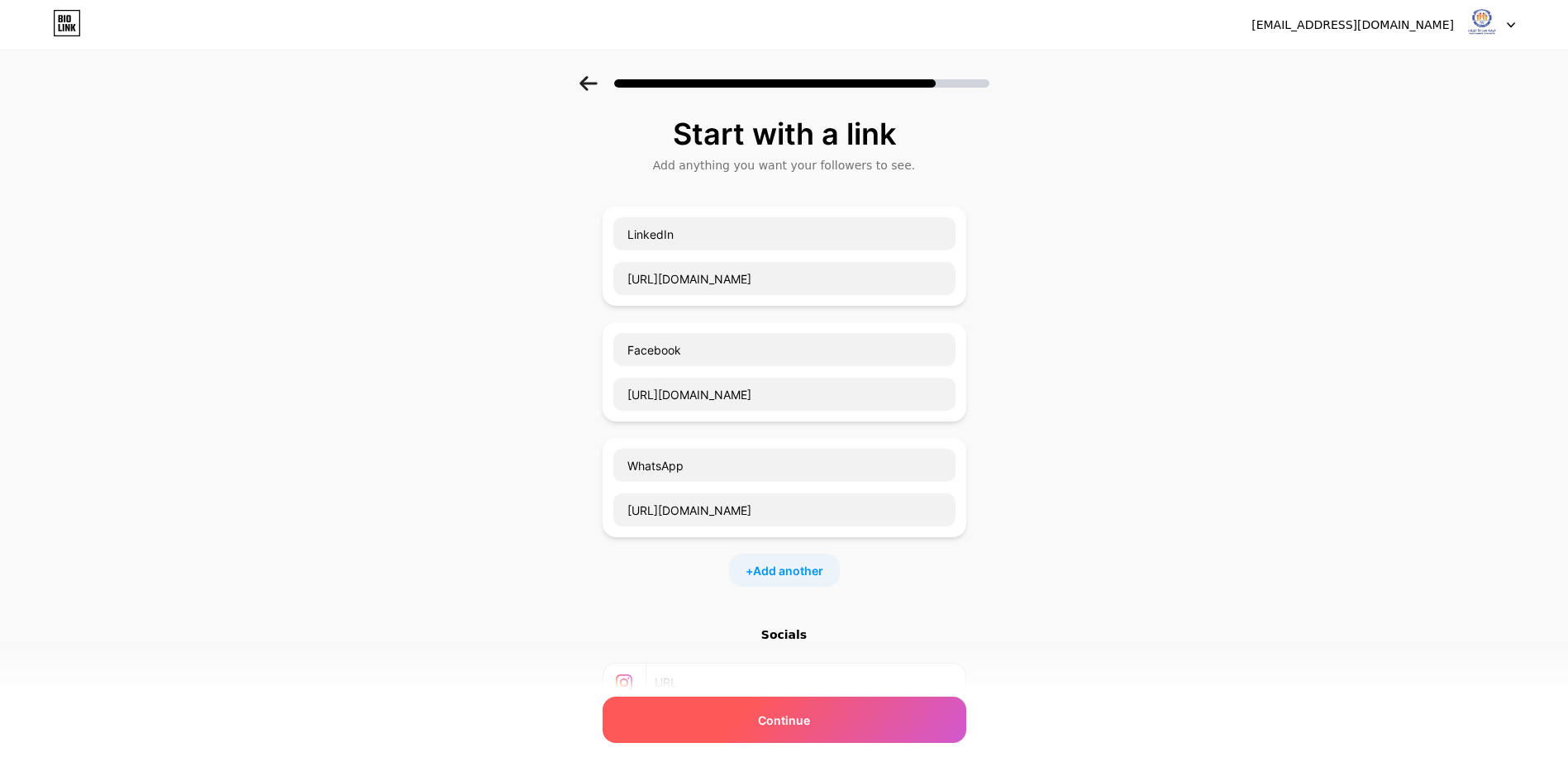
click at [823, 728] on div "Continue" at bounding box center [784, 720] width 364 height 46
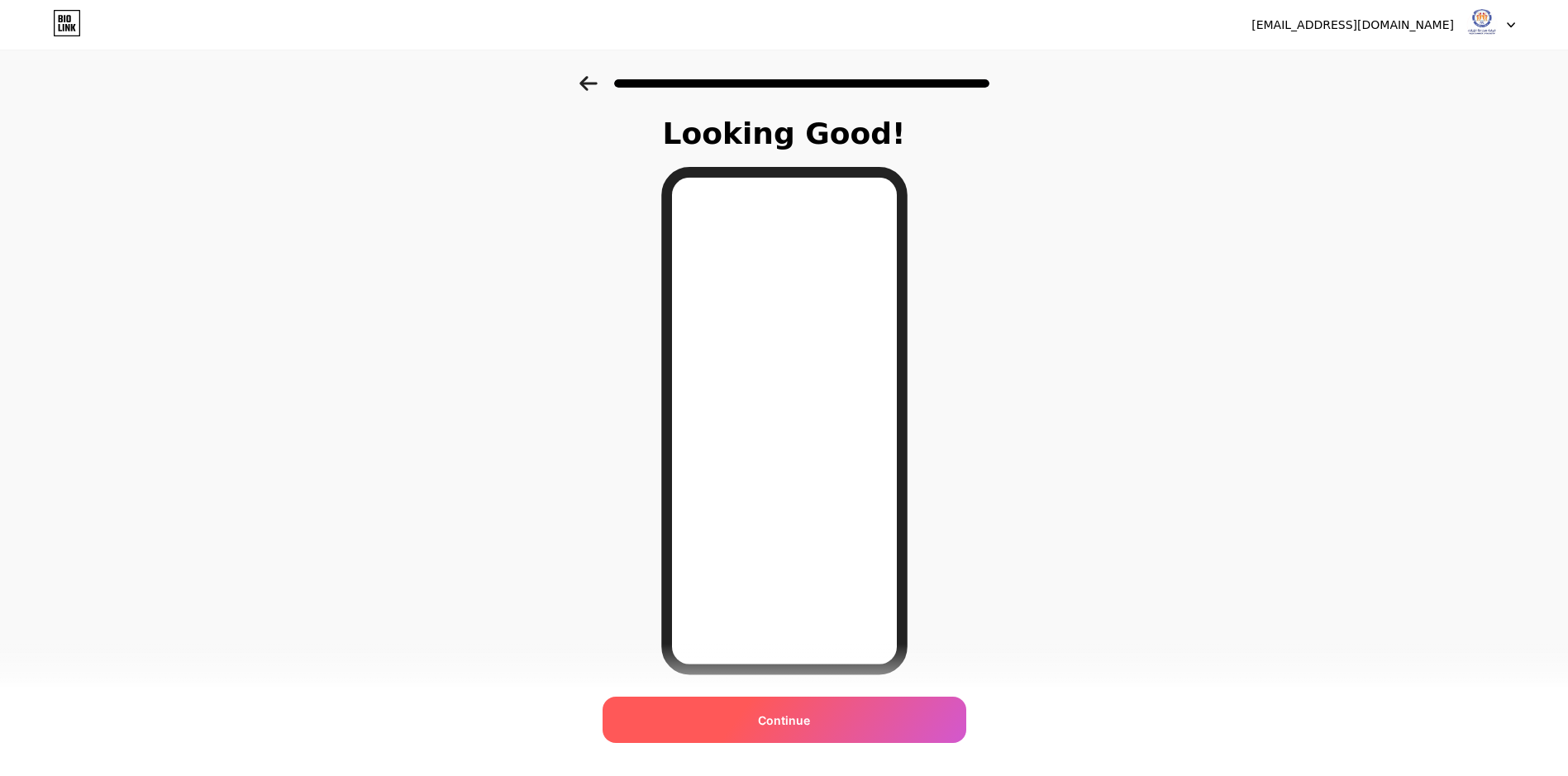
click at [861, 729] on div "Continue" at bounding box center [784, 720] width 364 height 46
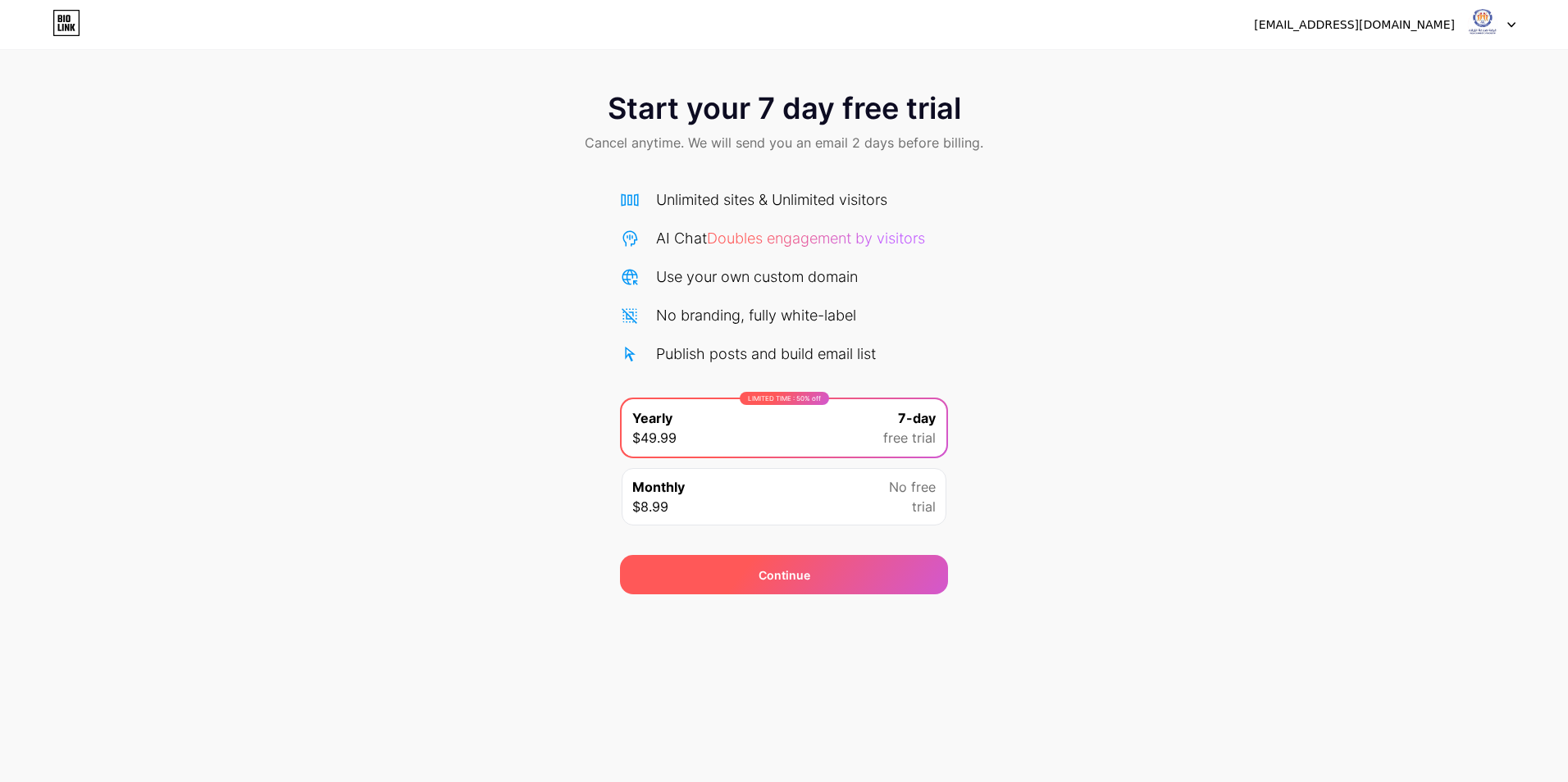
click at [812, 588] on div "Continue" at bounding box center [784, 574] width 328 height 40
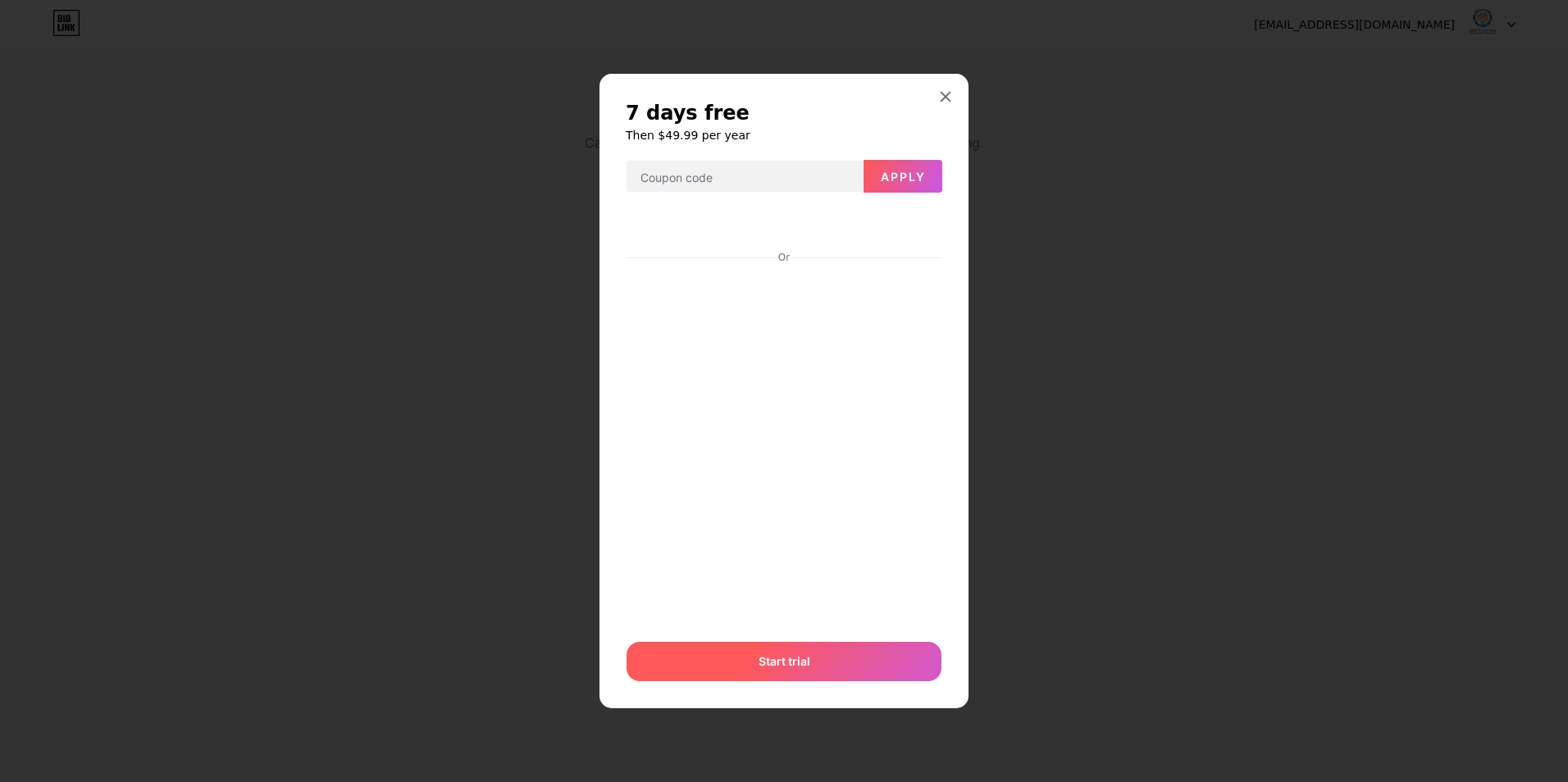
click at [810, 672] on div "Start trial" at bounding box center [784, 661] width 315 height 40
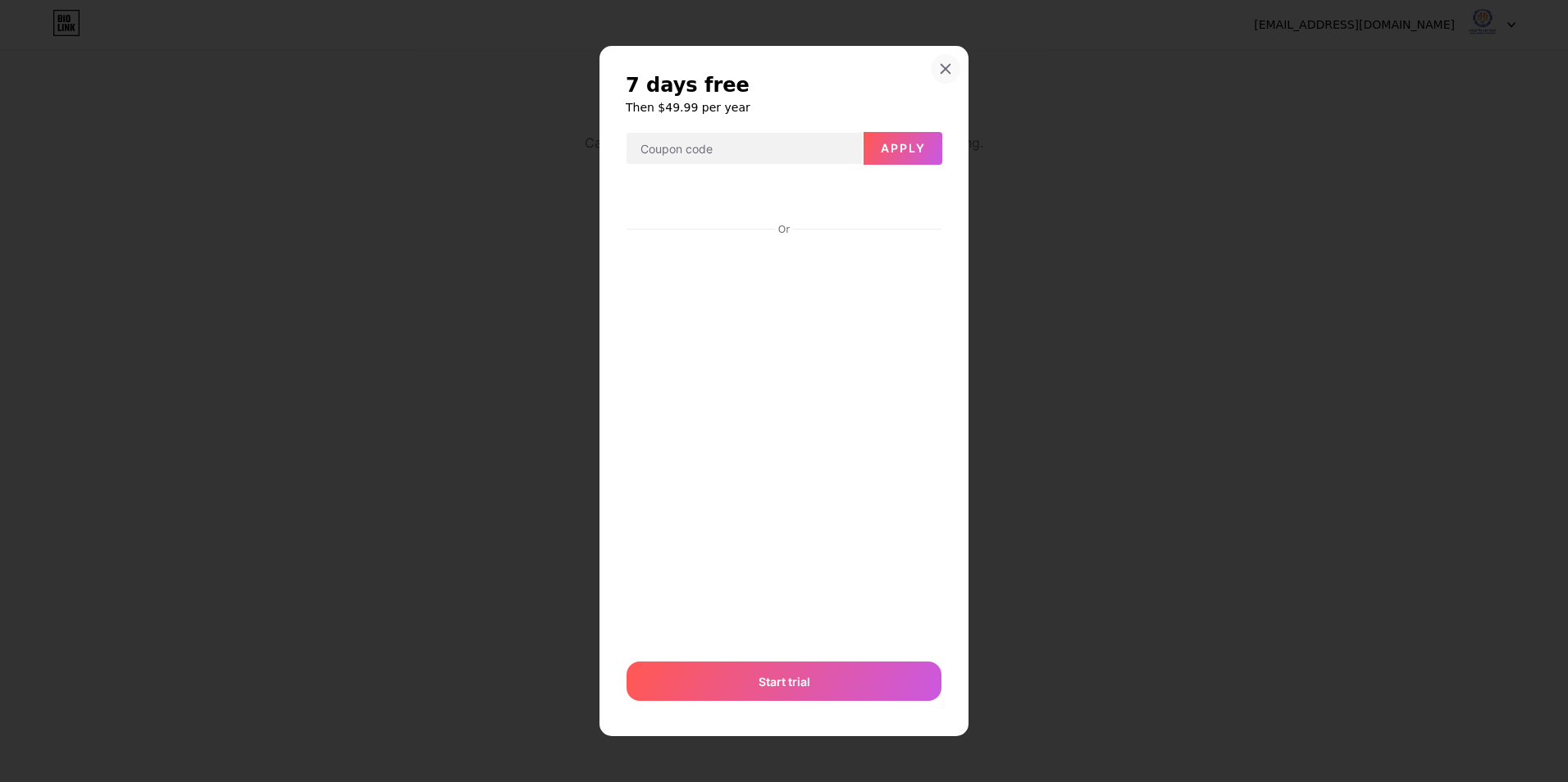
click at [943, 76] on div at bounding box center [946, 69] width 30 height 30
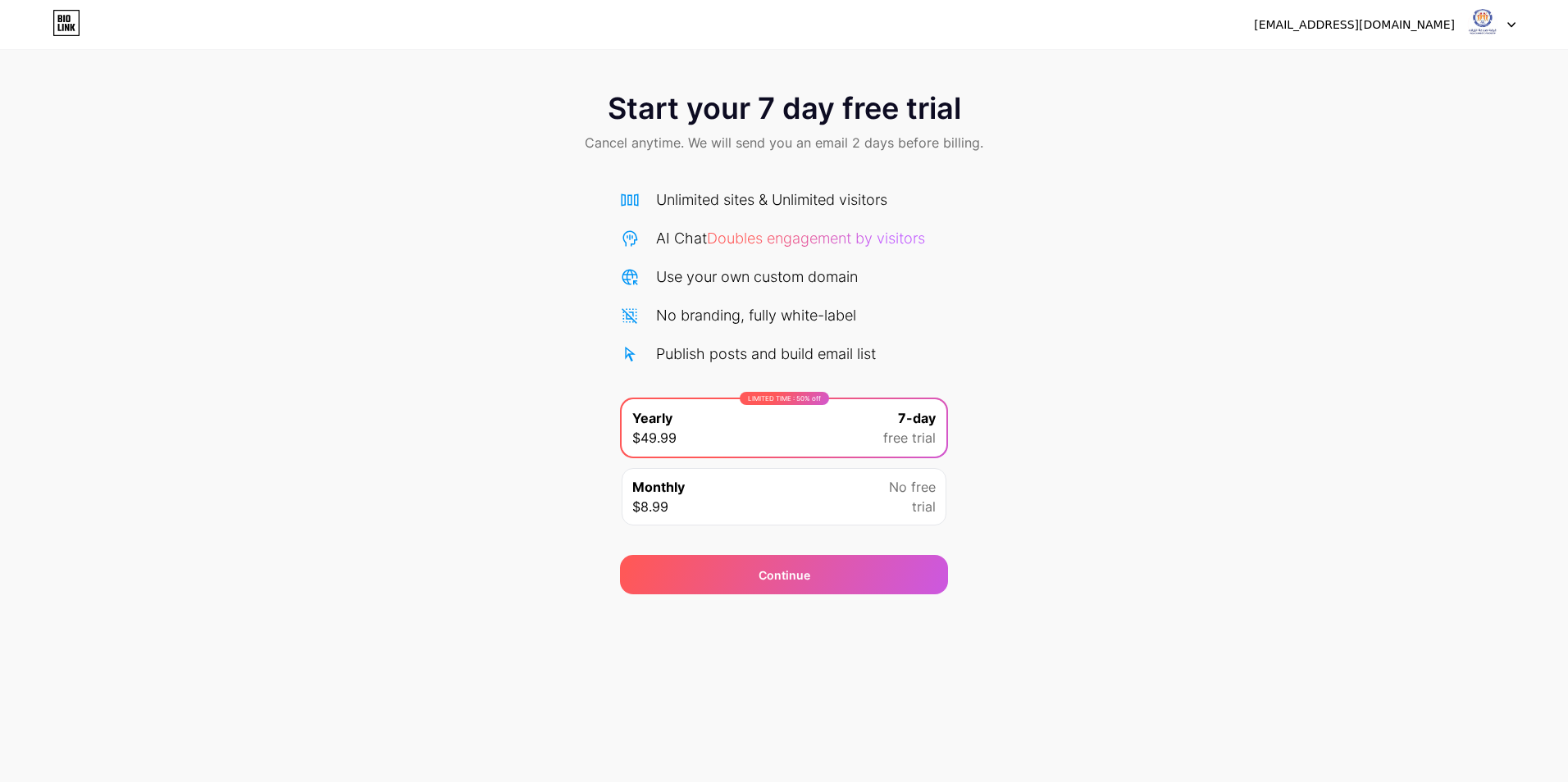
click at [815, 488] on div "Monthly $8.99 No free trial" at bounding box center [783, 496] width 325 height 57
click at [810, 453] on div "LIMITED TIME : 50% off Yearly $49.99 7-day free trial" at bounding box center [783, 428] width 325 height 57
click at [820, 580] on div "Continue" at bounding box center [784, 574] width 328 height 40
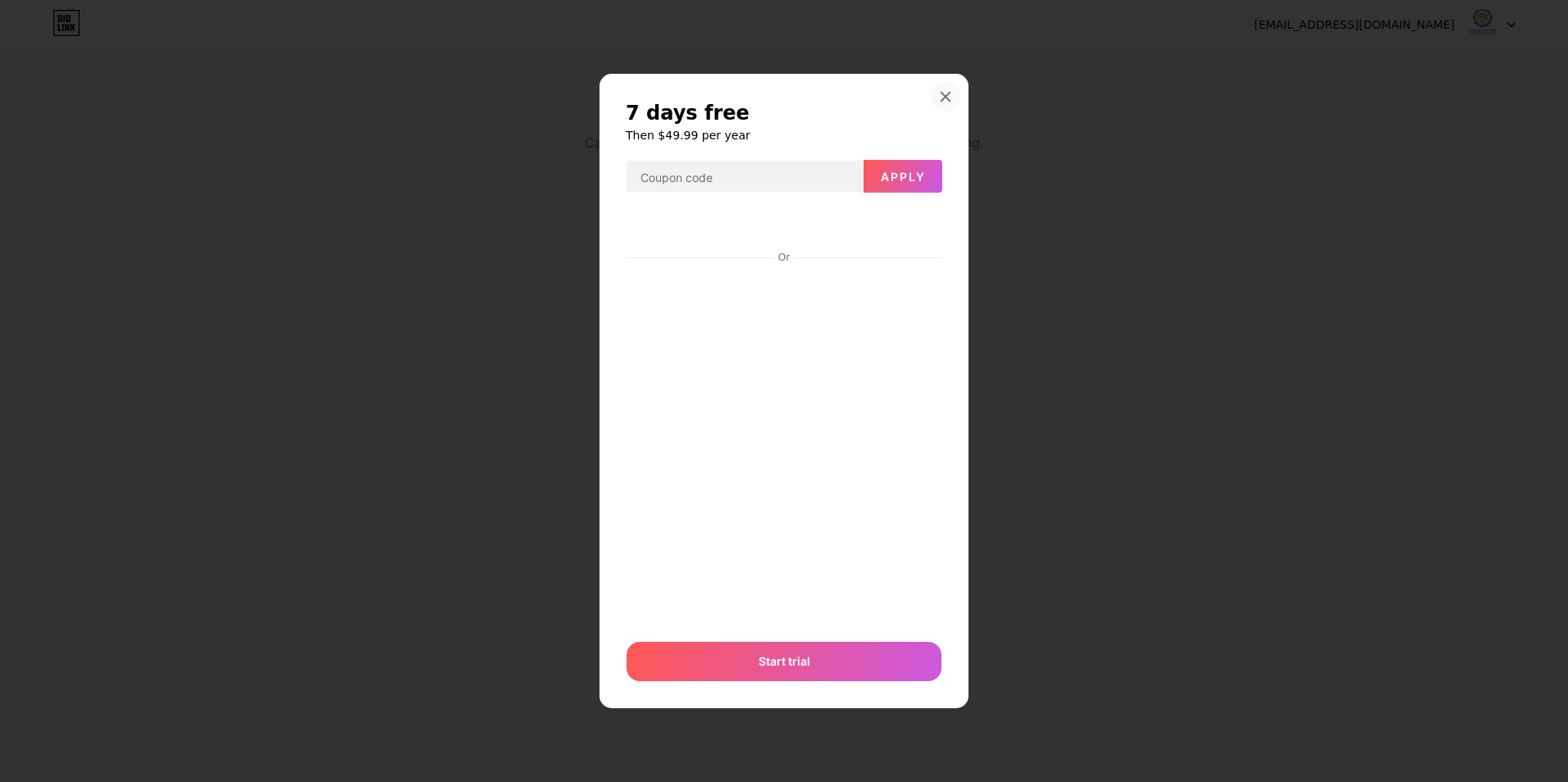
click at [950, 103] on div at bounding box center [946, 97] width 30 height 30
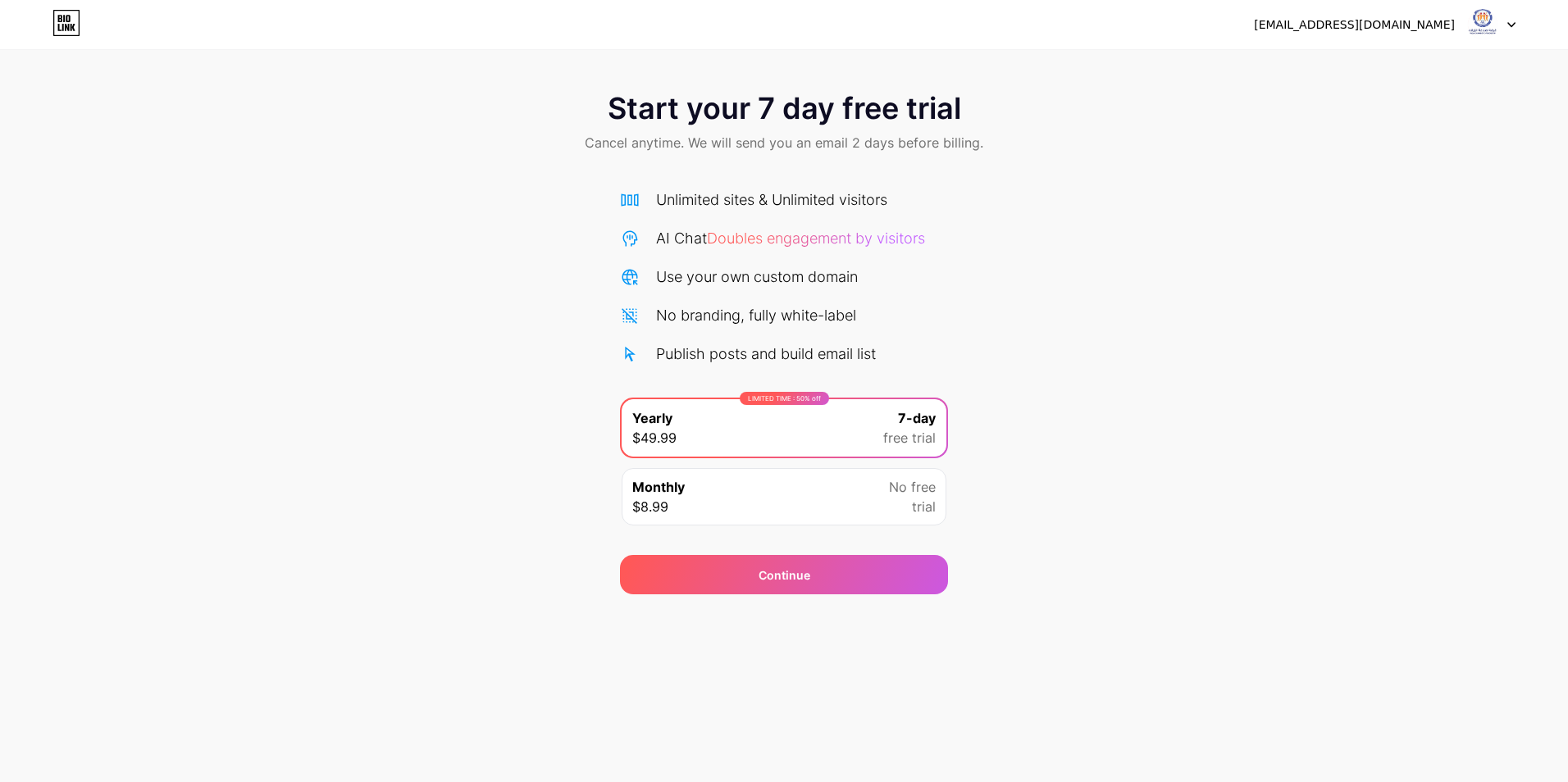
click at [826, 426] on div "LIMITED TIME : 50% off Yearly $49.99 7-day free trial" at bounding box center [783, 428] width 325 height 57
click at [826, 571] on div "Continue" at bounding box center [784, 574] width 328 height 40
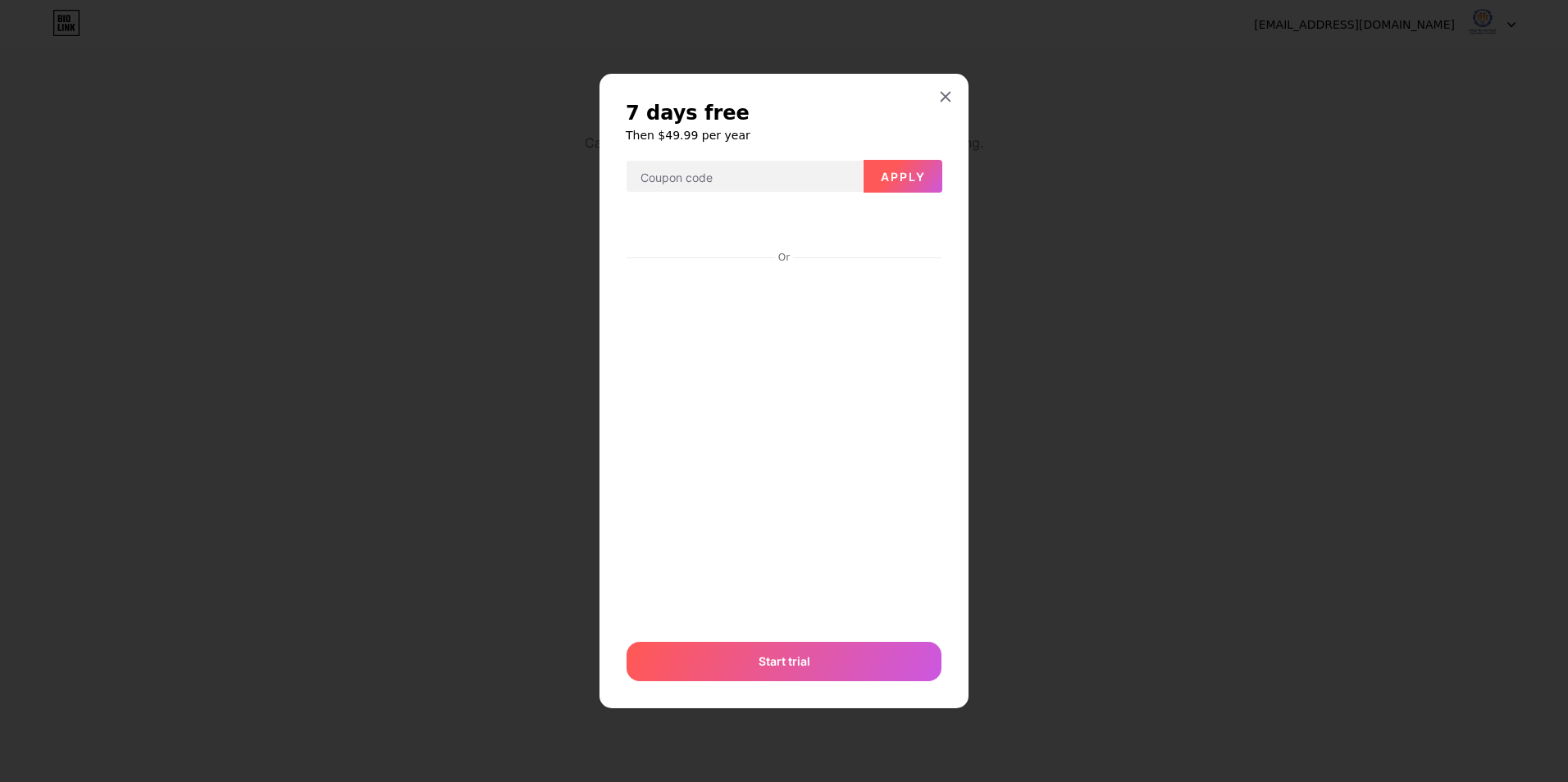
click at [921, 179] on span "Apply" at bounding box center [903, 177] width 45 height 14
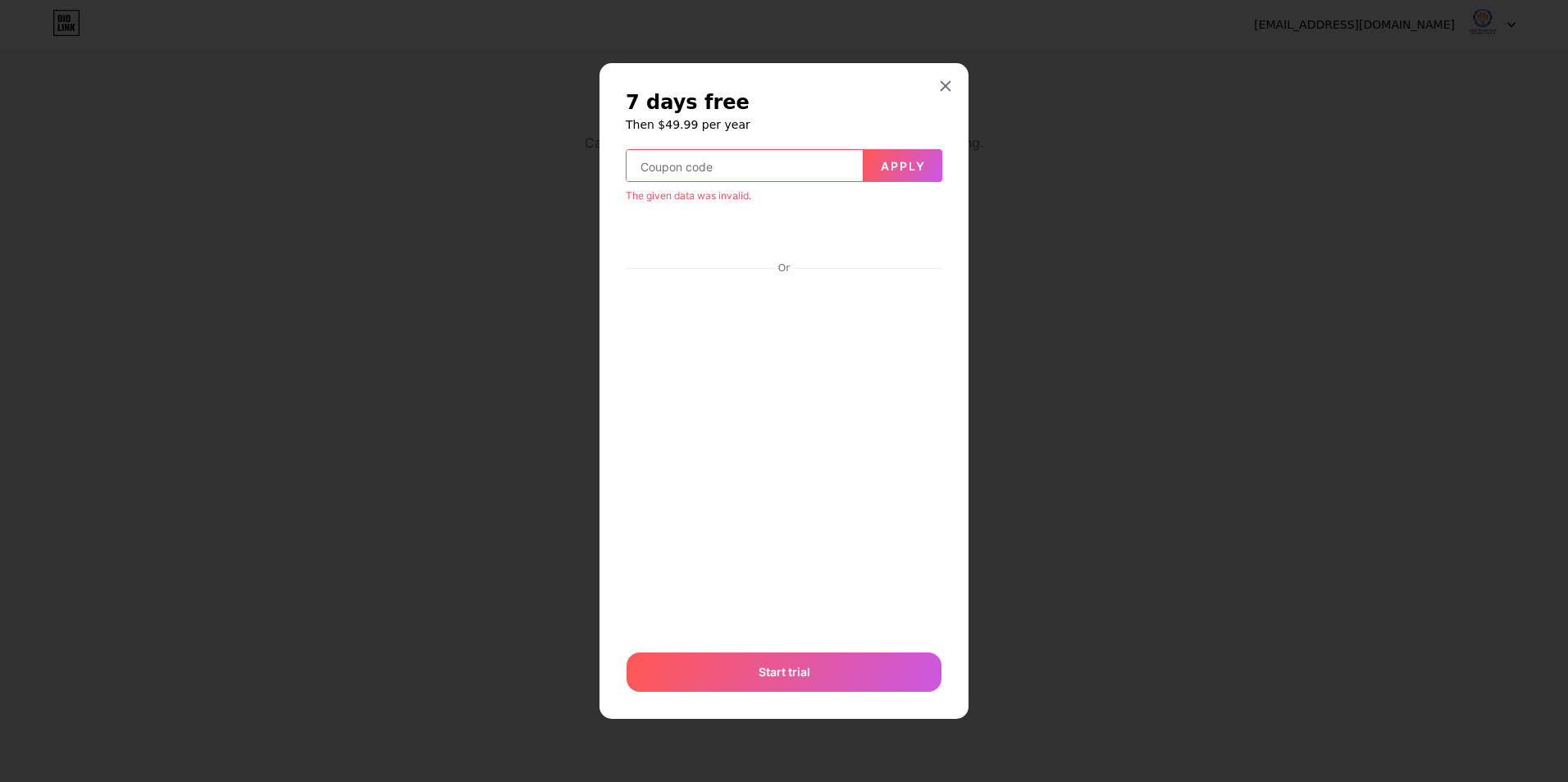
click at [692, 159] on input "text" at bounding box center [744, 166] width 236 height 33
click at [788, 682] on div "Start trial" at bounding box center [784, 672] width 315 height 40
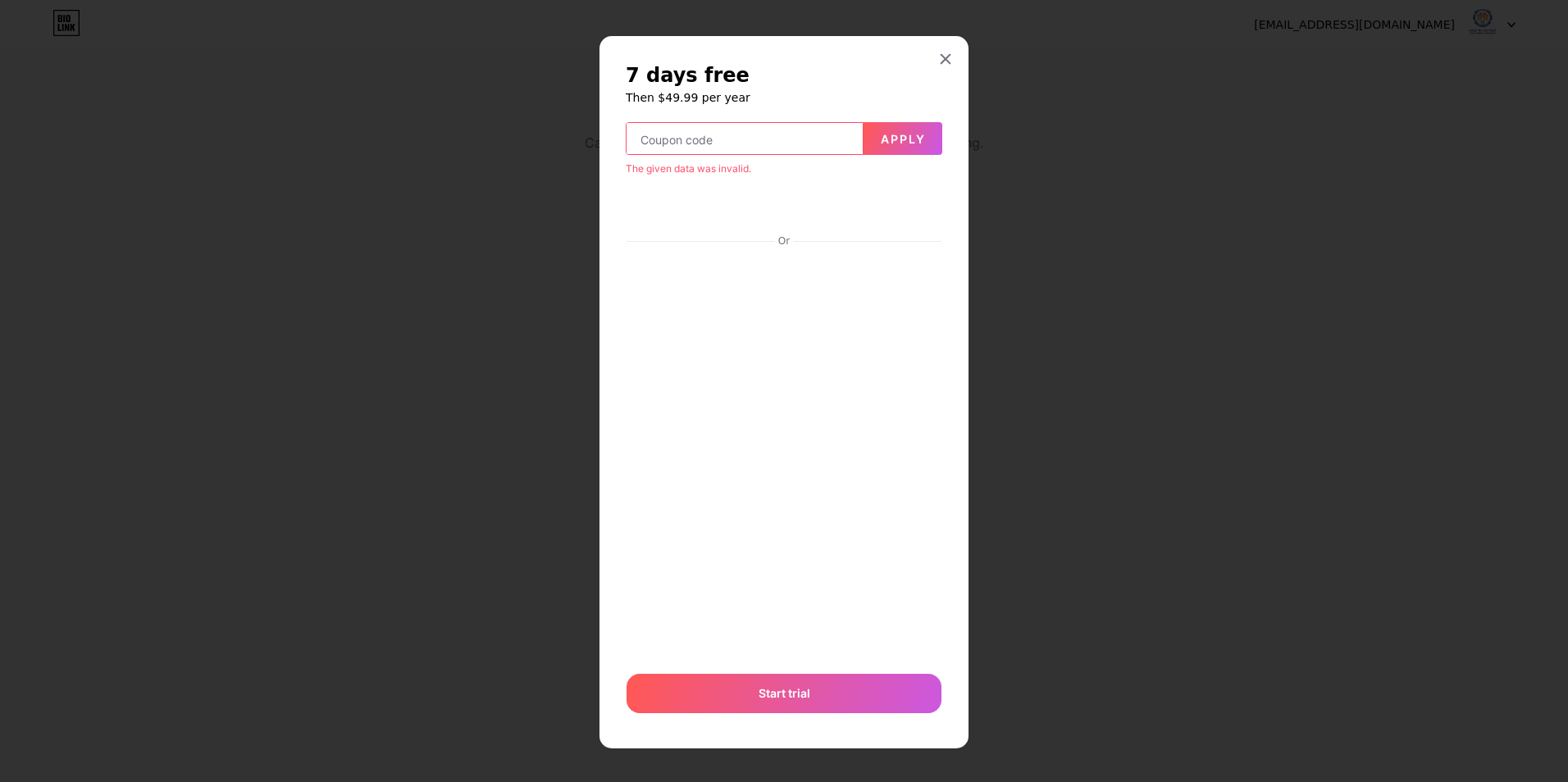
scroll to position [3, 0]
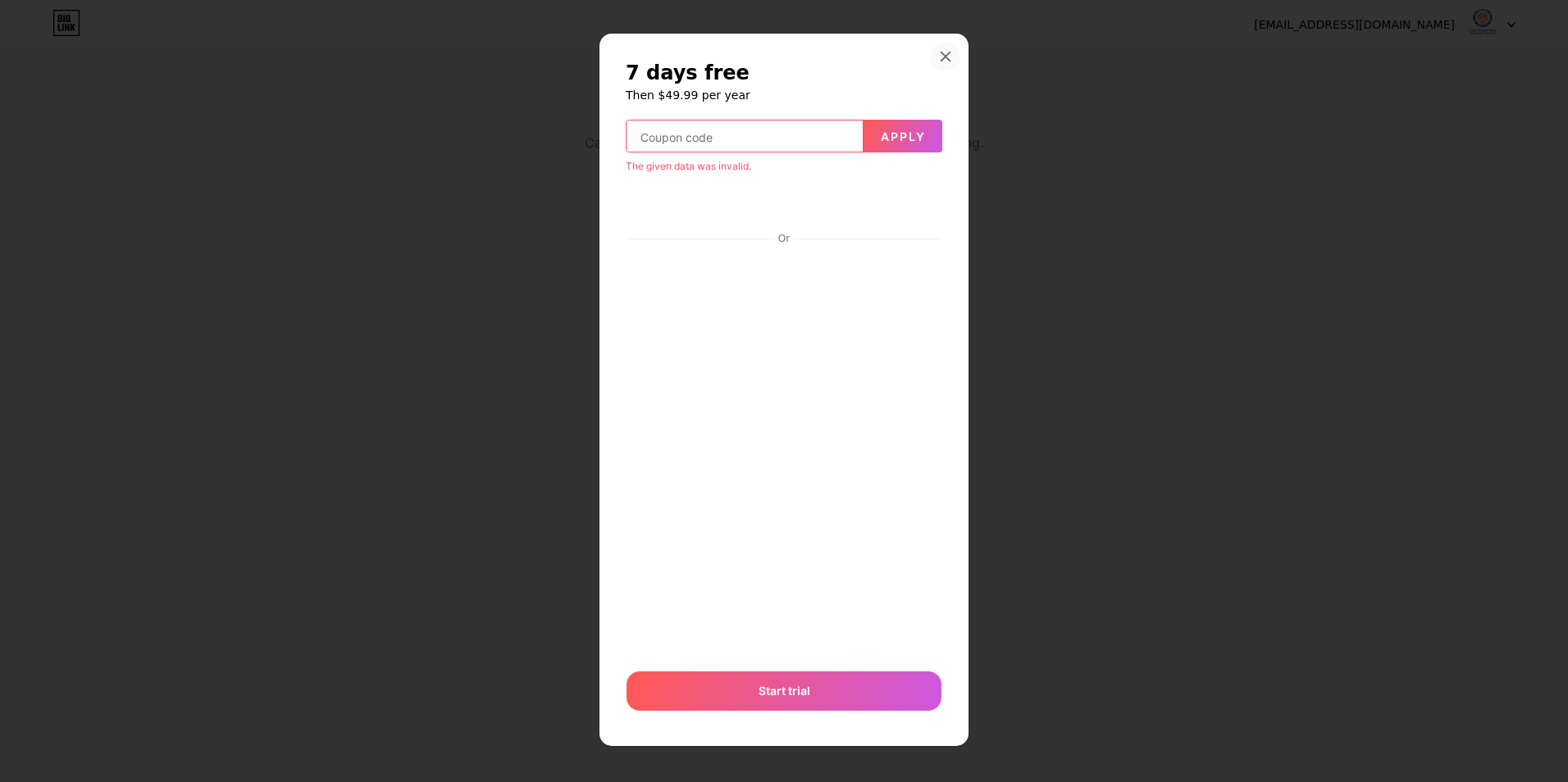
click at [942, 55] on icon at bounding box center [946, 57] width 9 height 9
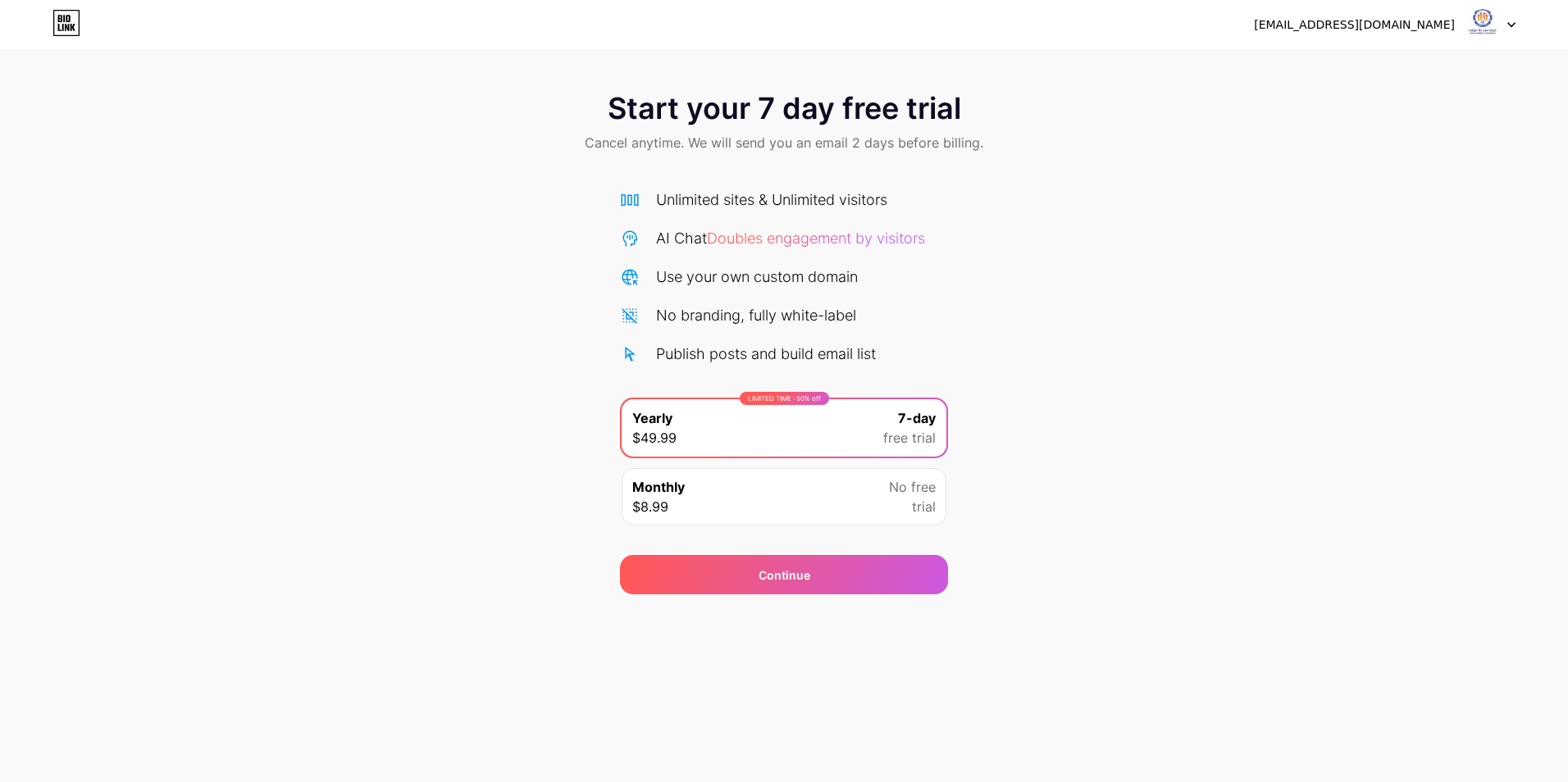
drag, startPoint x: 1470, startPoint y: 134, endPoint x: 1484, endPoint y: 75, distance: 60.6
click at [1473, 132] on div "Start your 7 day free trial Cancel anytime. We will send you an email 2 days be…" at bounding box center [784, 124] width 1568 height 97
click at [1492, 21] on img at bounding box center [1482, 24] width 31 height 31
click at [1315, 199] on div "Start your 7 day free trial Cancel anytime. We will send you an email 2 days be…" at bounding box center [784, 335] width 1568 height 519
click at [64, 23] on icon at bounding box center [67, 23] width 28 height 26
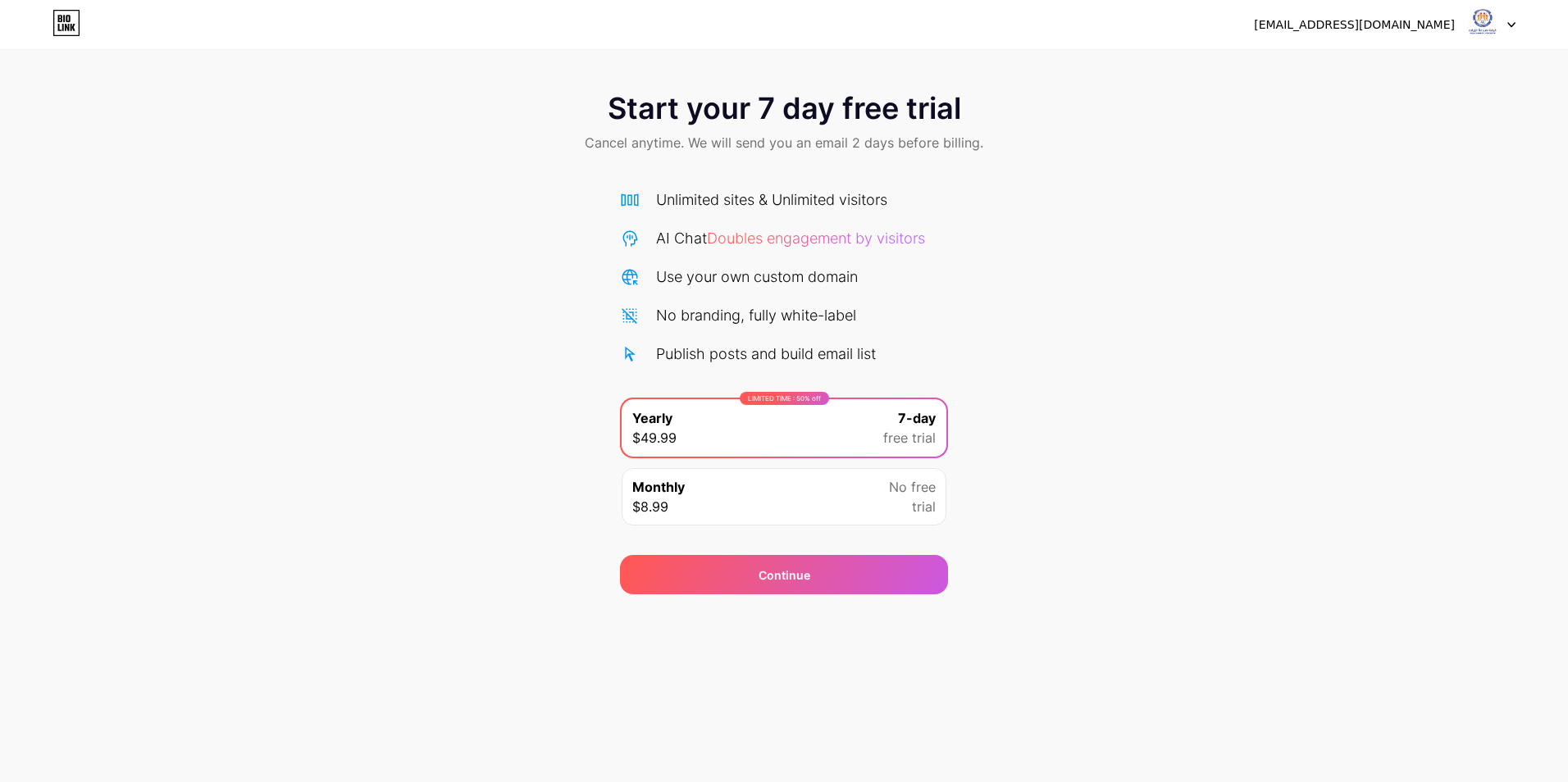
click at [1487, 21] on img at bounding box center [1482, 24] width 31 height 31
click at [1538, 112] on div "Start your 7 day free trial Cancel anytime. We will send you an email 2 days be…" at bounding box center [784, 124] width 1568 height 97
click at [1394, 24] on div "[EMAIL_ADDRESS][DOMAIN_NAME]" at bounding box center [1354, 26] width 201 height 18
click at [1512, 22] on icon at bounding box center [1511, 25] width 8 height 6
click at [1340, 172] on div "Start your 7 day free trial Cancel anytime. We will send you an email 2 days be…" at bounding box center [784, 335] width 1568 height 519
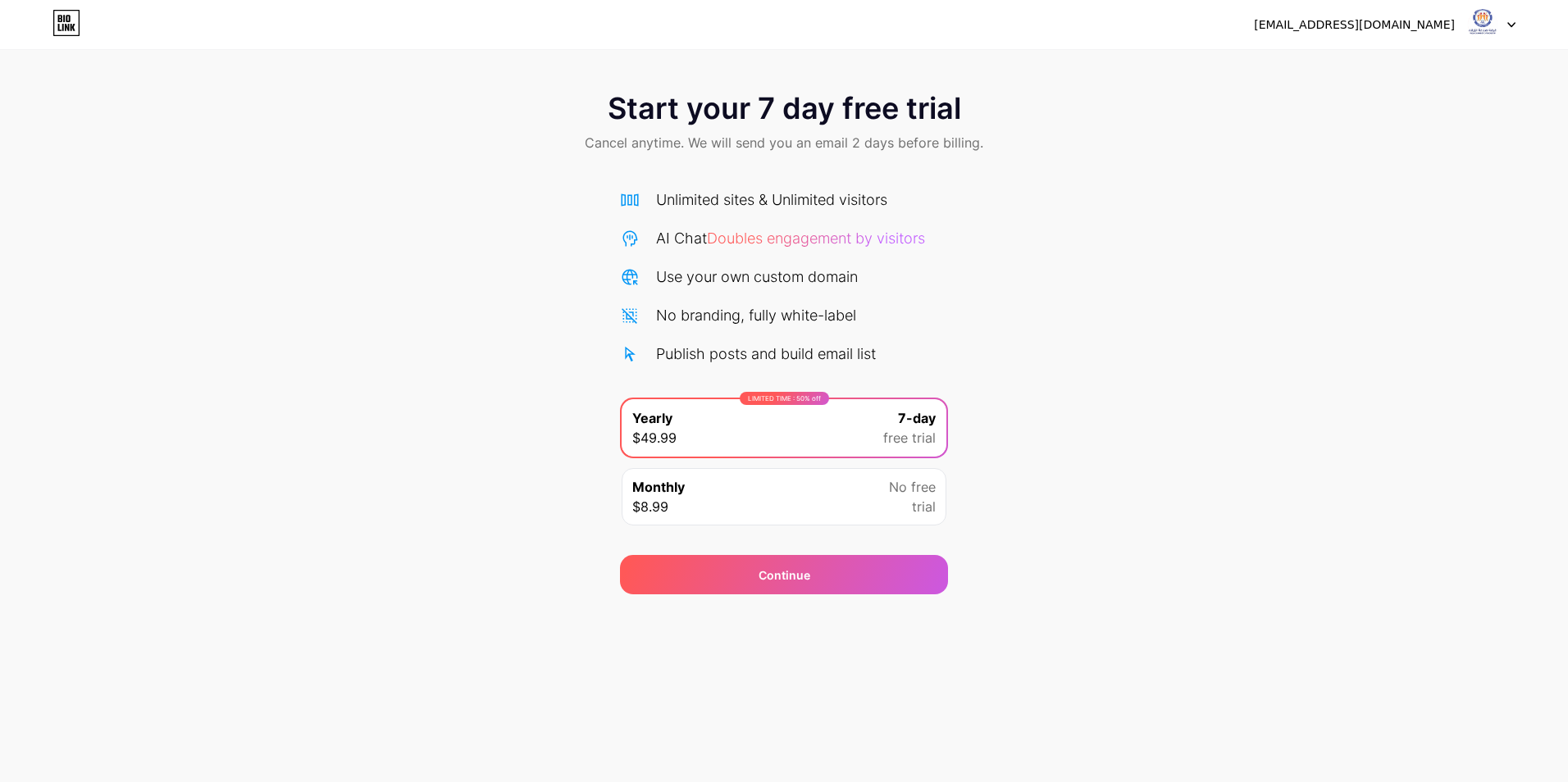
click at [60, 17] on icon at bounding box center [67, 23] width 28 height 26
click at [729, 359] on div "Publish posts and build email list" at bounding box center [766, 354] width 220 height 22
